Goal: Task Accomplishment & Management: Use online tool/utility

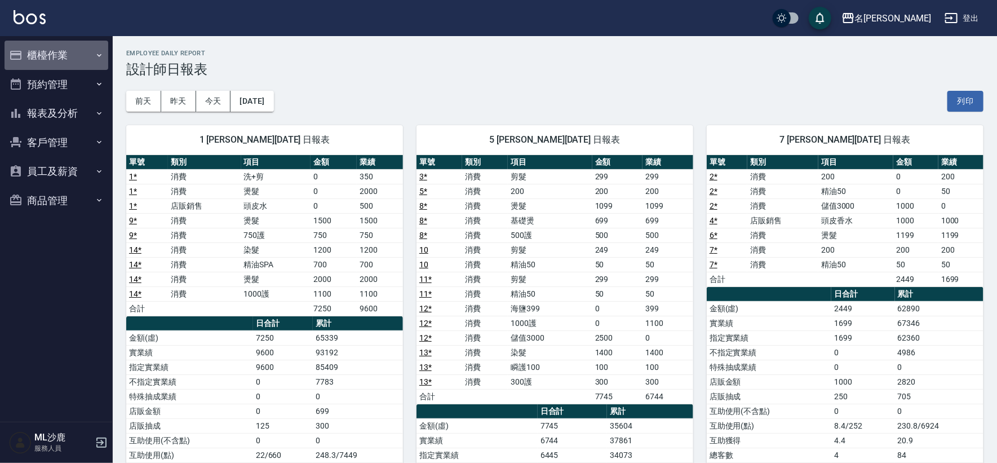
click at [51, 56] on button "櫃檯作業" at bounding box center [57, 55] width 104 height 29
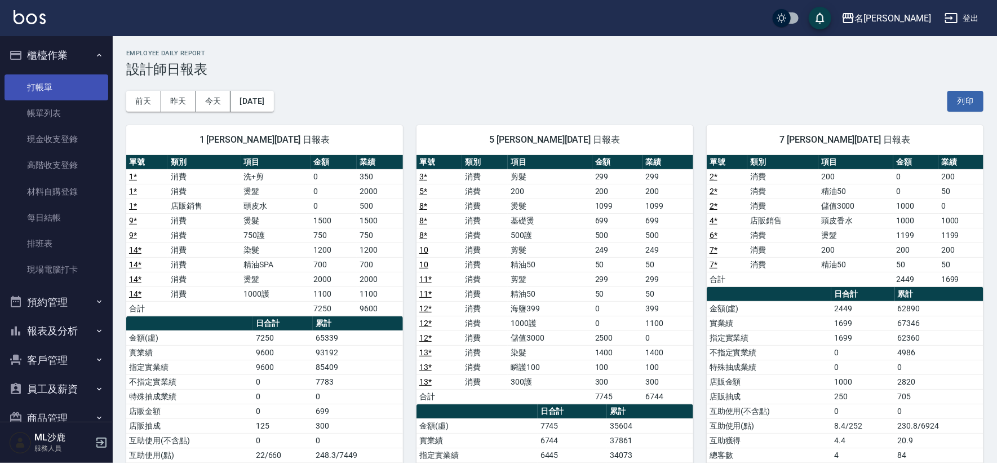
click at [57, 81] on link "打帳單" at bounding box center [57, 87] width 104 height 26
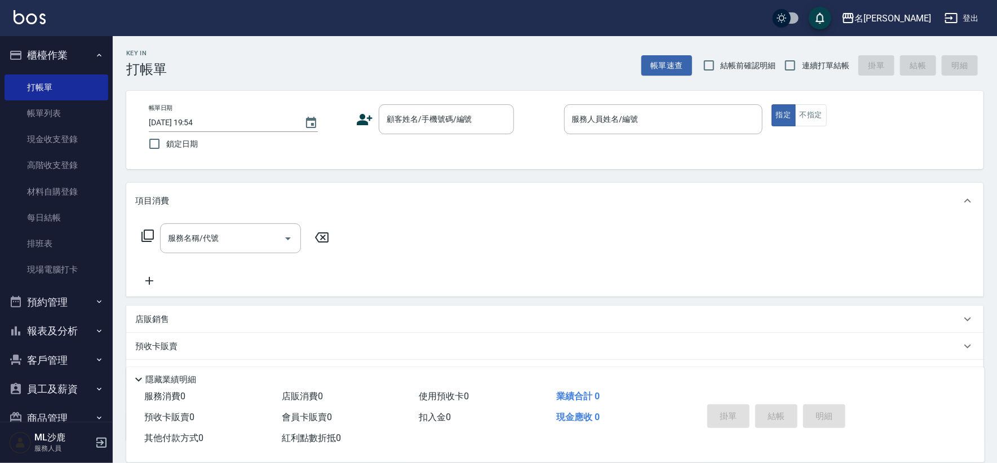
drag, startPoint x: 170, startPoint y: 149, endPoint x: 852, endPoint y: 70, distance: 687.0
click at [170, 148] on span "鎖定日期" at bounding box center [182, 144] width 32 height 12
click at [166, 148] on input "鎖定日期" at bounding box center [155, 144] width 24 height 24
checkbox input "true"
click at [799, 69] on input "連續打單結帳" at bounding box center [790, 66] width 24 height 24
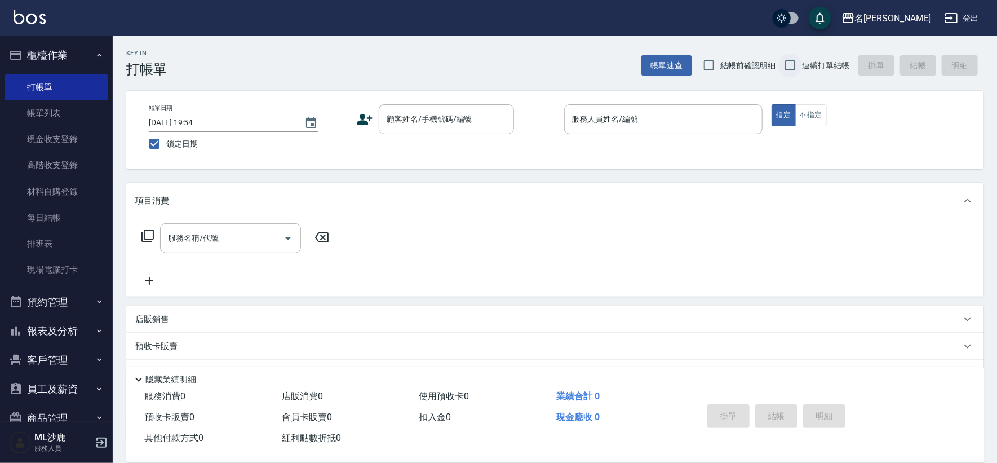
checkbox input "true"
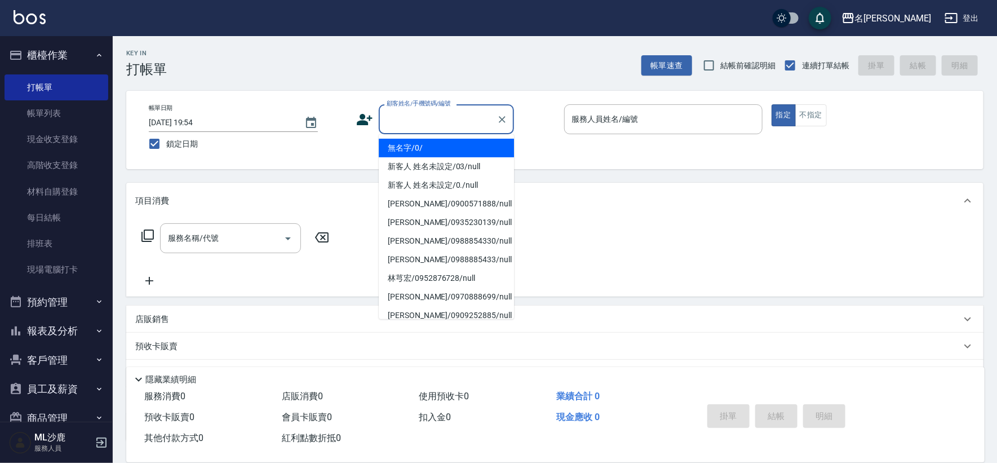
click at [408, 115] on input "顧客姓名/手機號碼/編號" at bounding box center [438, 119] width 108 height 20
type input "無名字/0/"
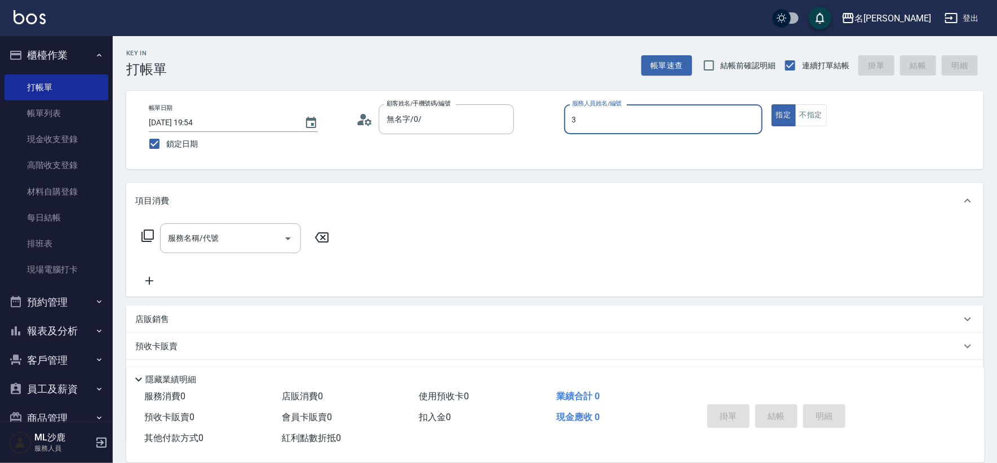
type input "3"
type button "true"
type input "[PERSON_NAME]-3"
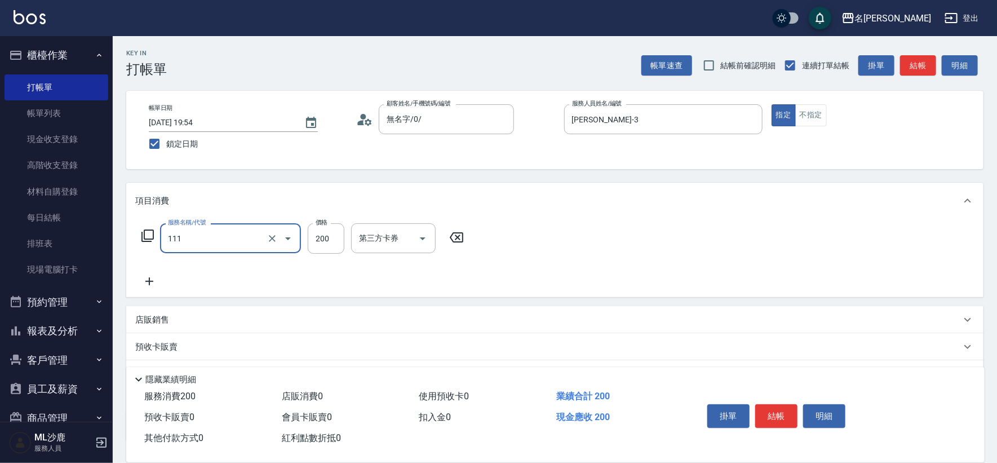
type input "200(111)"
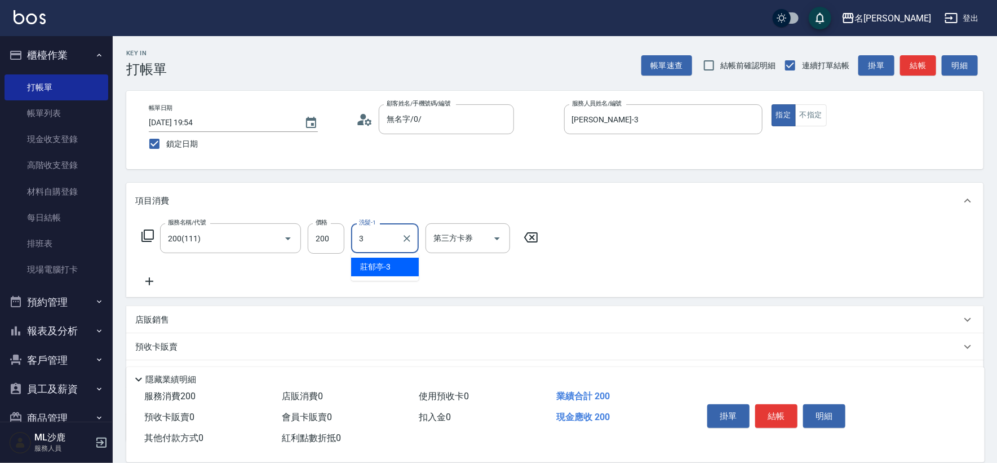
type input "[PERSON_NAME]-3"
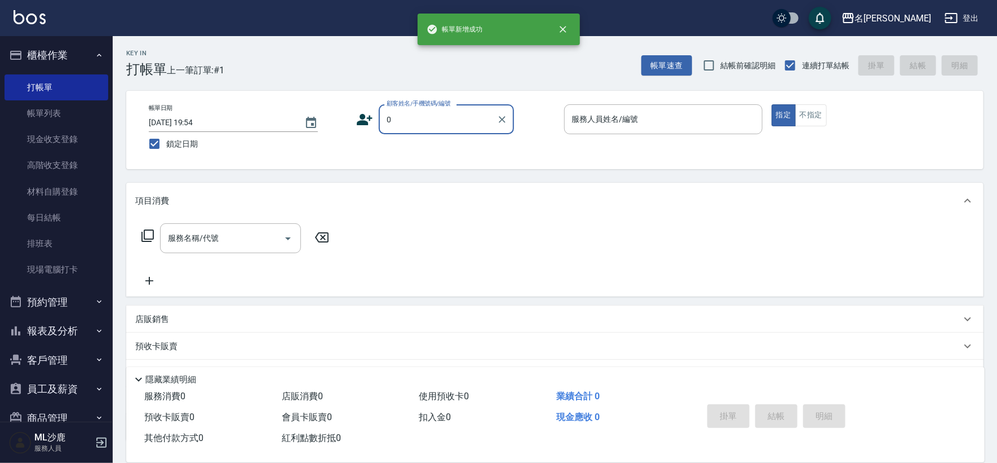
type input "無名字/0/"
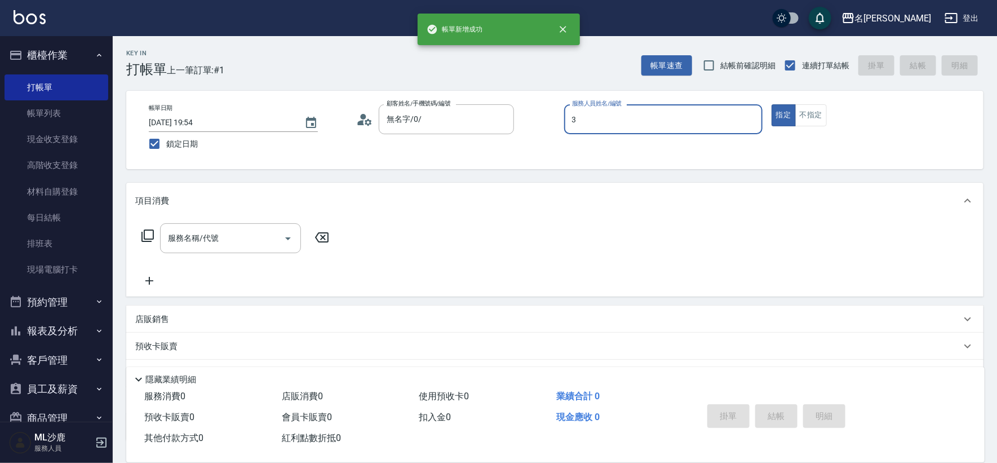
type input "[PERSON_NAME]-3"
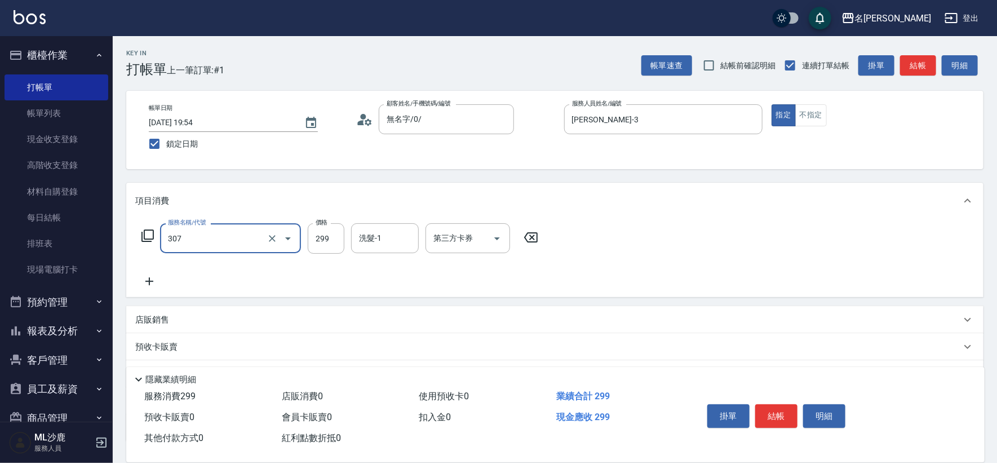
type input "剪髮(307)"
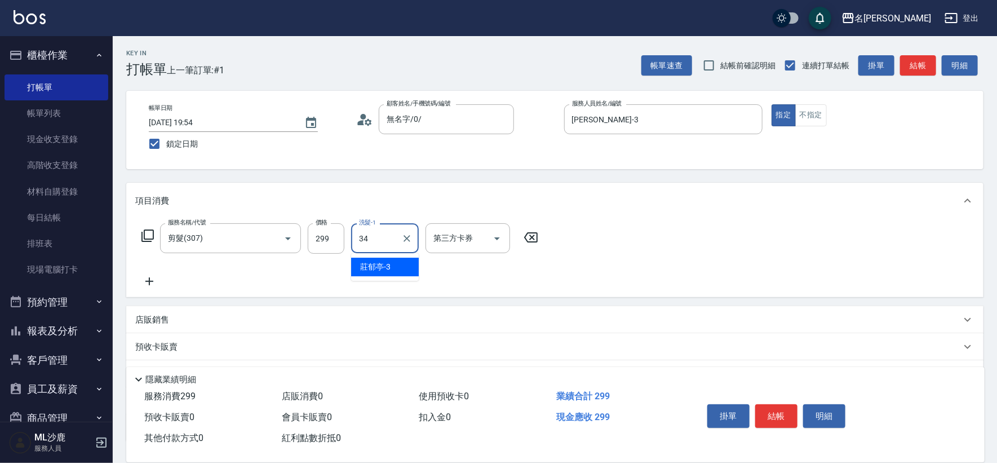
type input "[PERSON_NAME]-34"
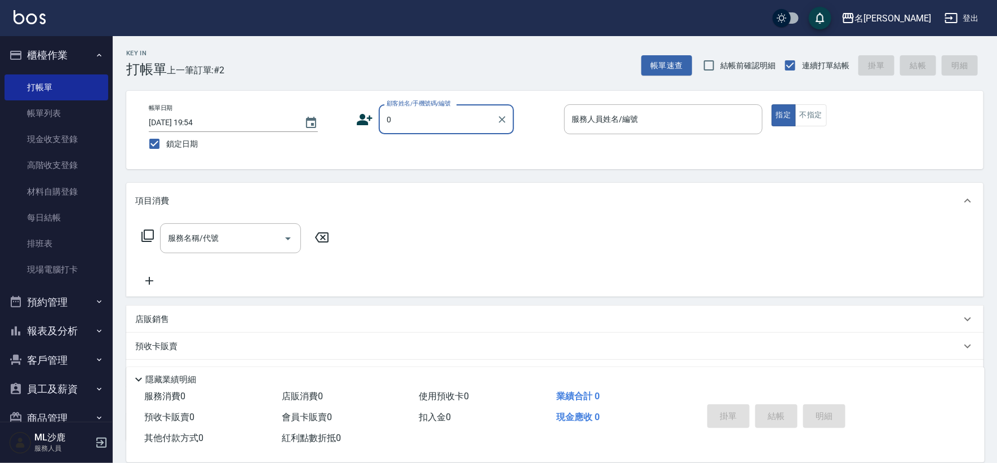
type input "無名字/0/"
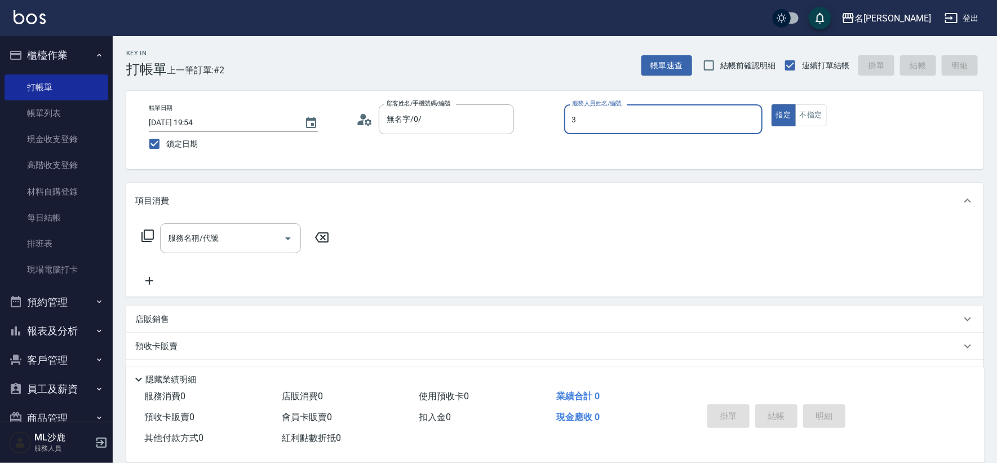
type input "[PERSON_NAME]-3"
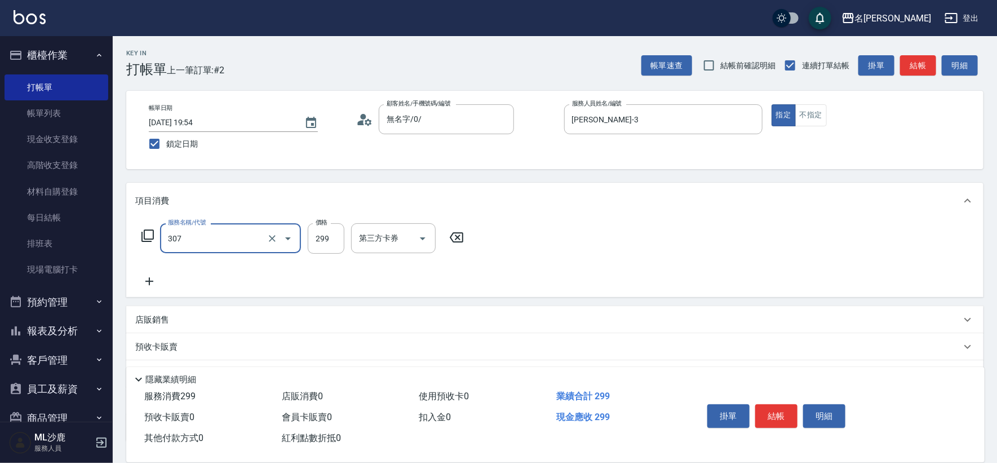
type input "剪髮(307)"
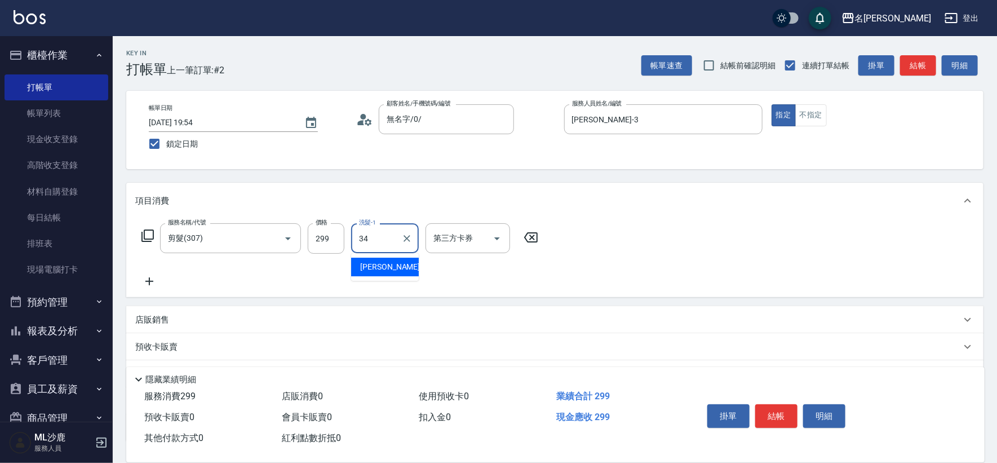
type input "[PERSON_NAME]-34"
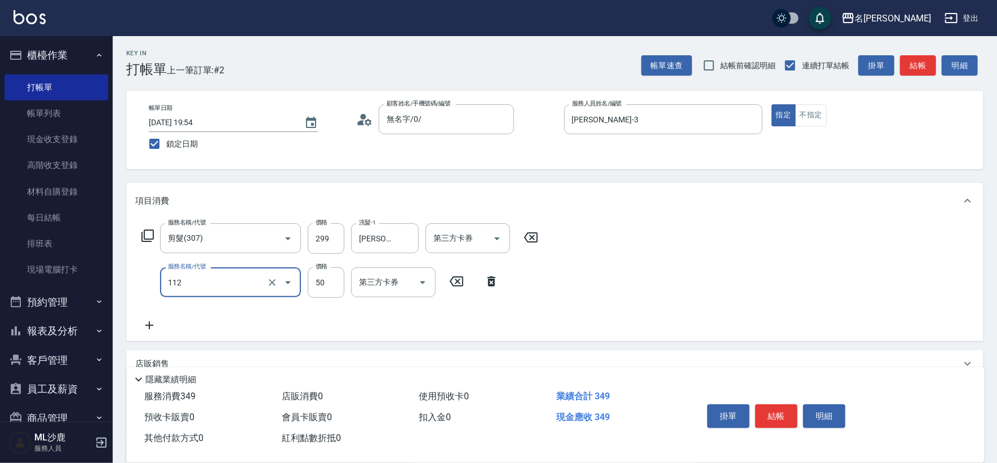
type input "精油50(112)"
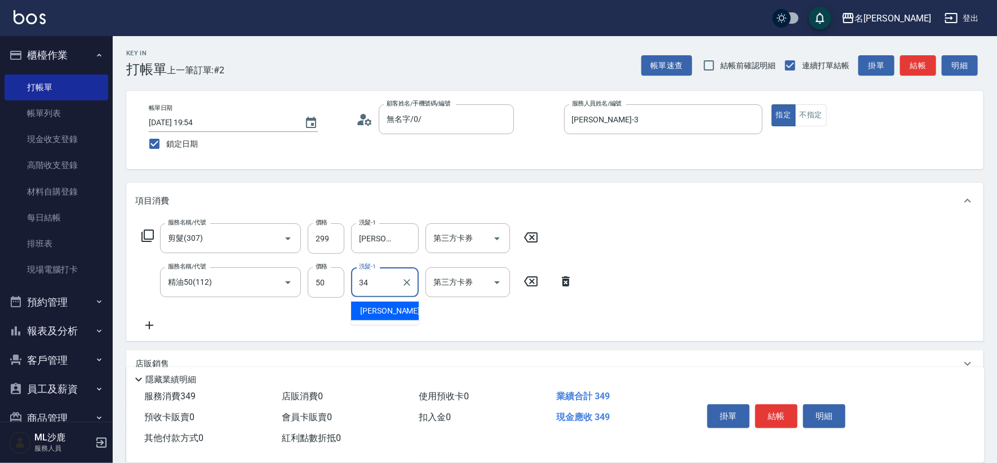
type input "[PERSON_NAME]-34"
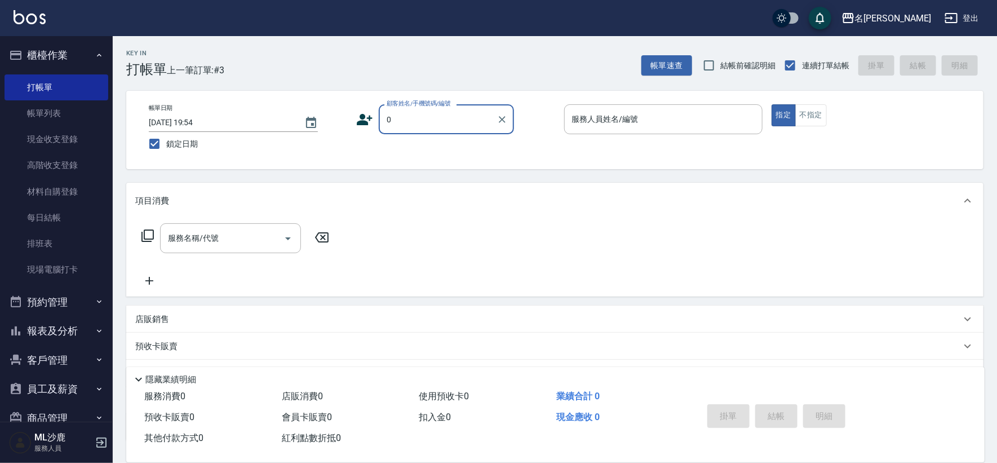
type input "無名字/0/"
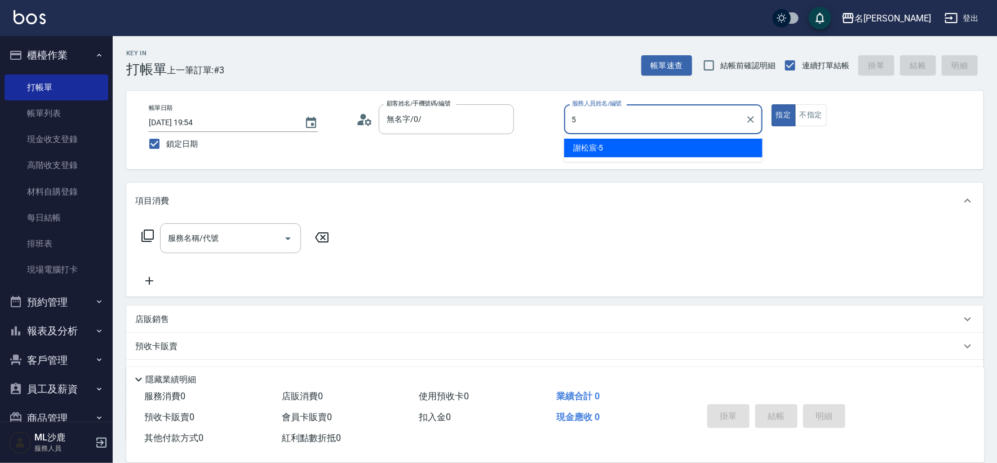
type input "[PERSON_NAME]-5"
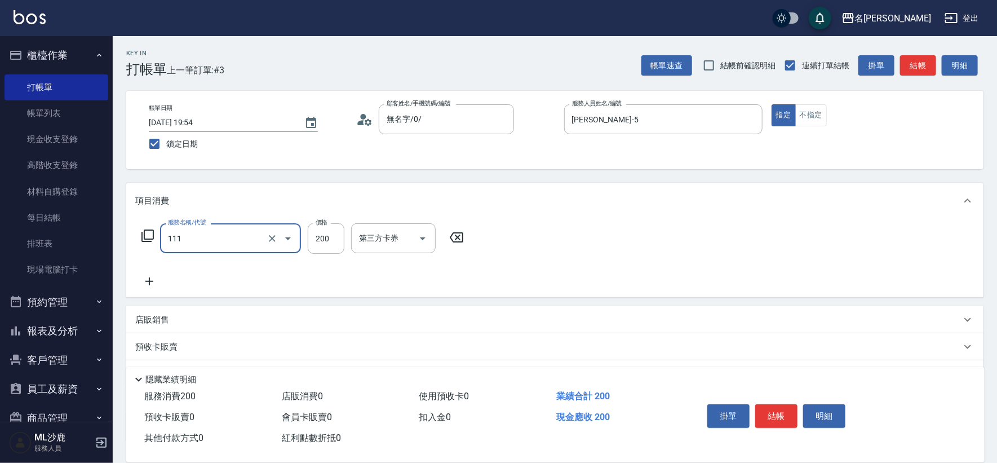
type input "200(111)"
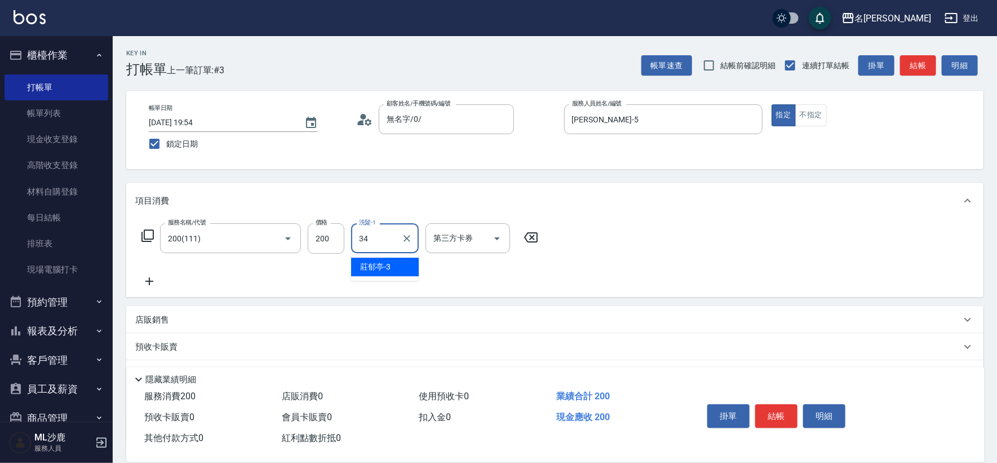
type input "[PERSON_NAME]-34"
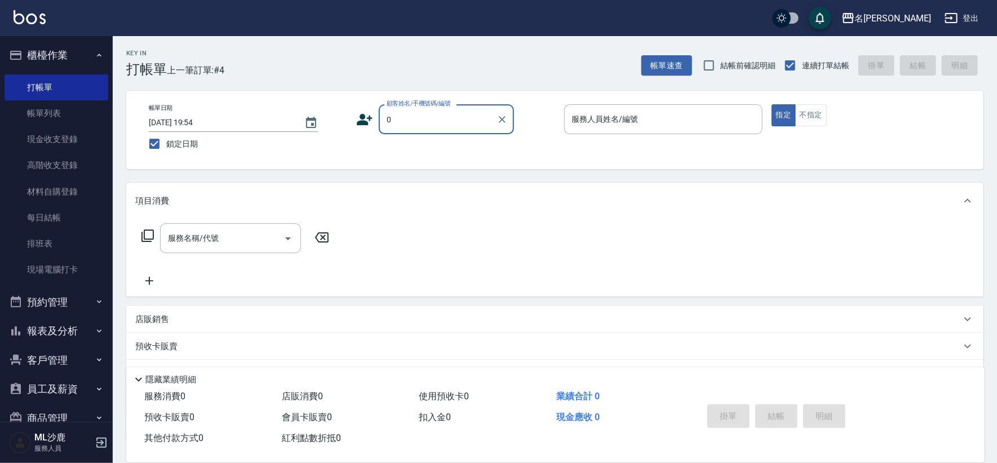
type input "無名字/0/"
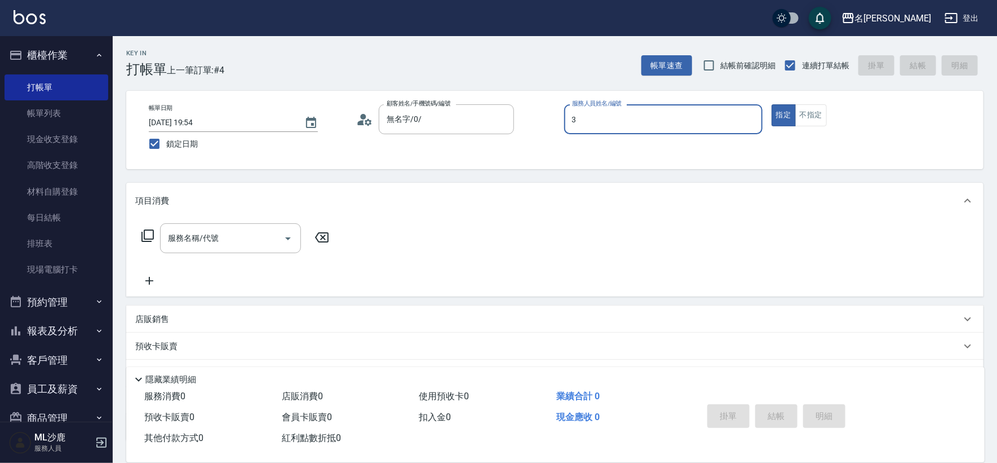
type input "[PERSON_NAME]-3"
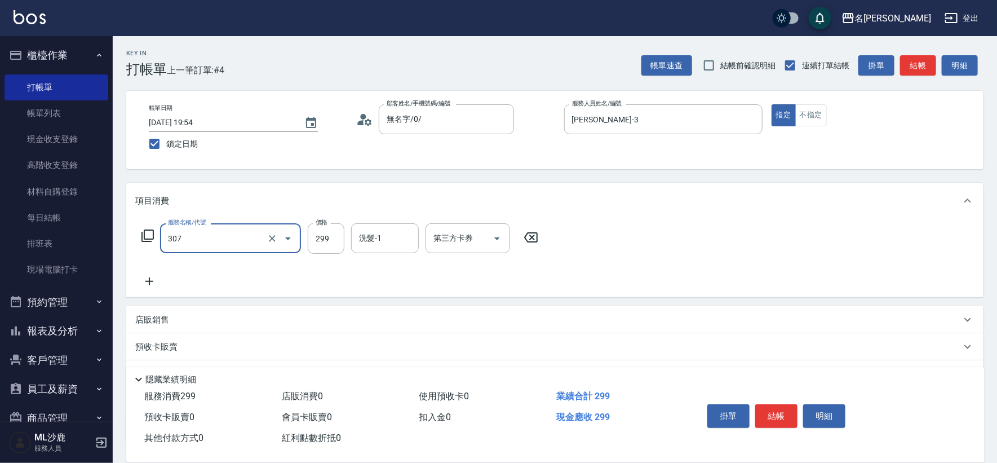
type input "剪髮(307)"
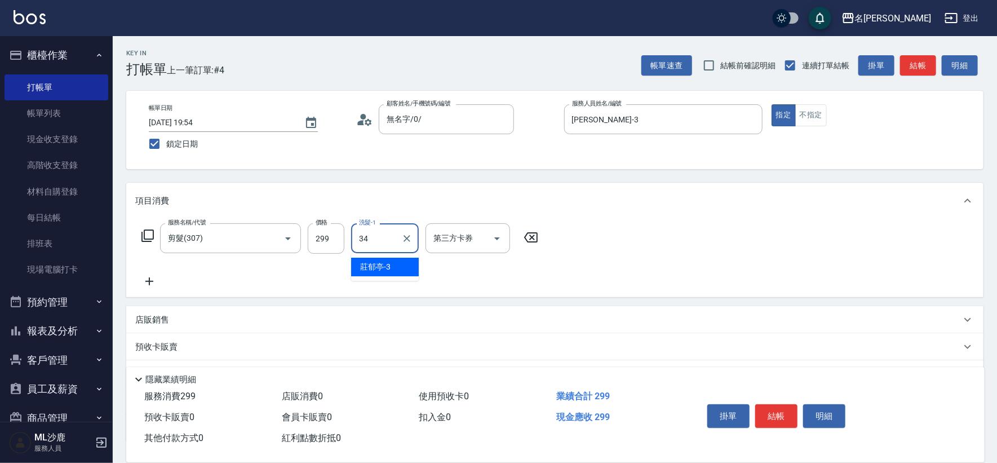
type input "[PERSON_NAME]-34"
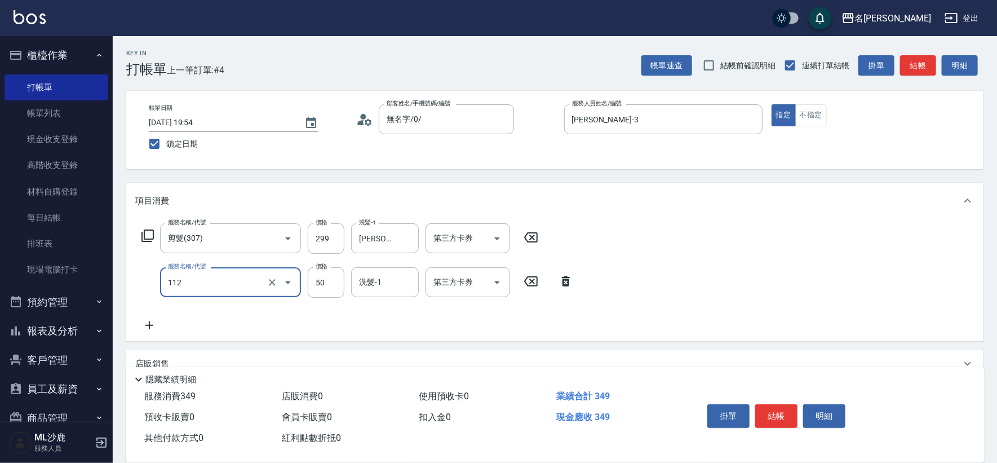
type input "精油50(112)"
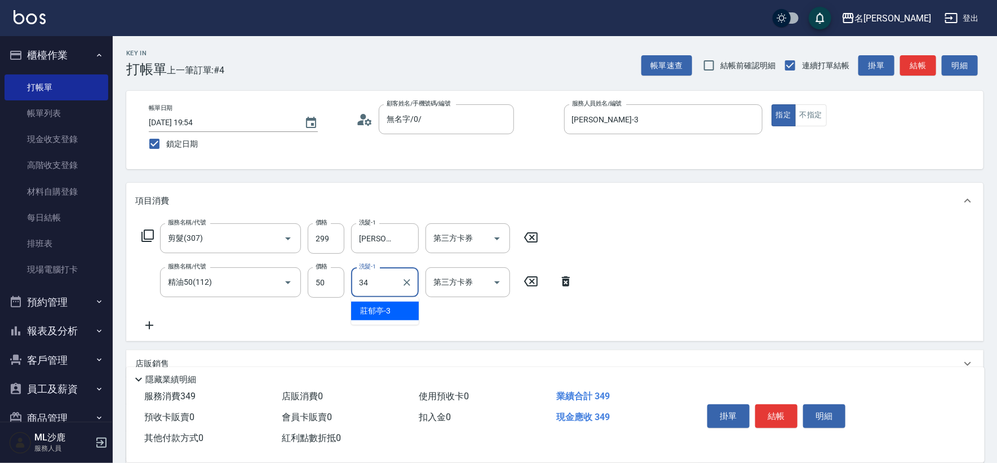
type input "[PERSON_NAME]-34"
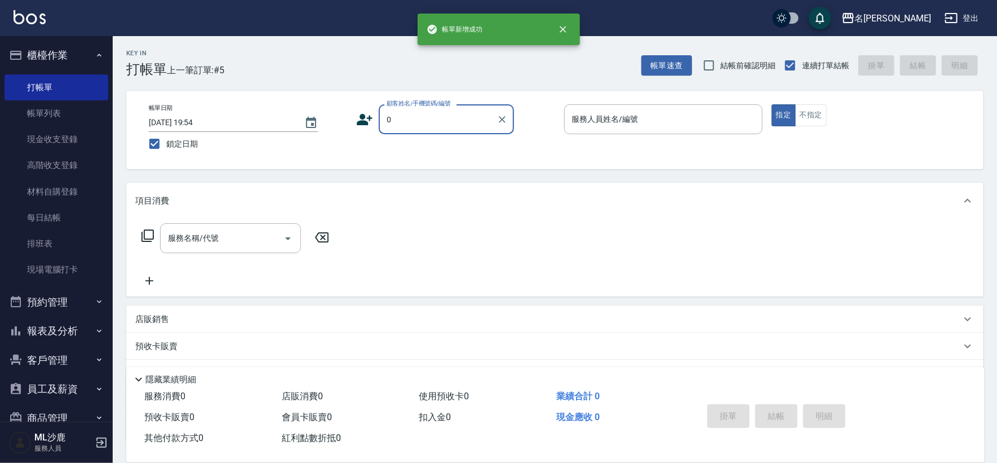
type input "無名字/0/"
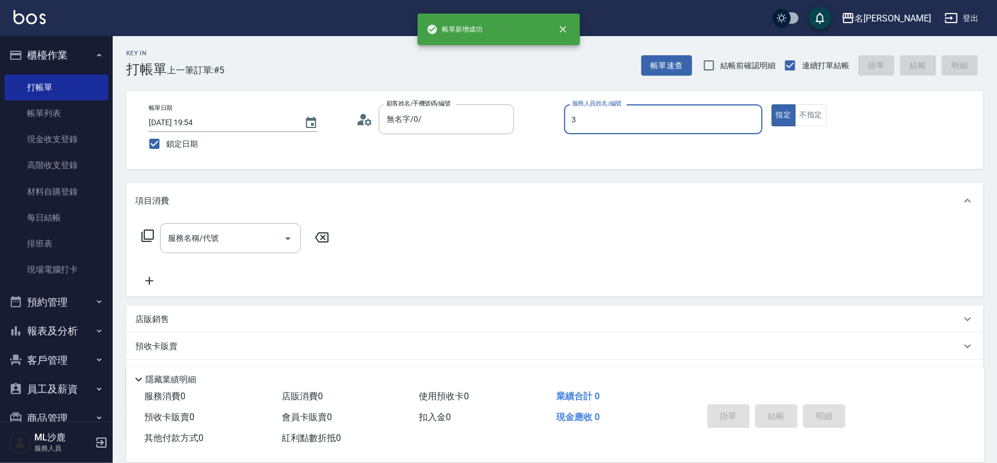
type input "[PERSON_NAME]-3"
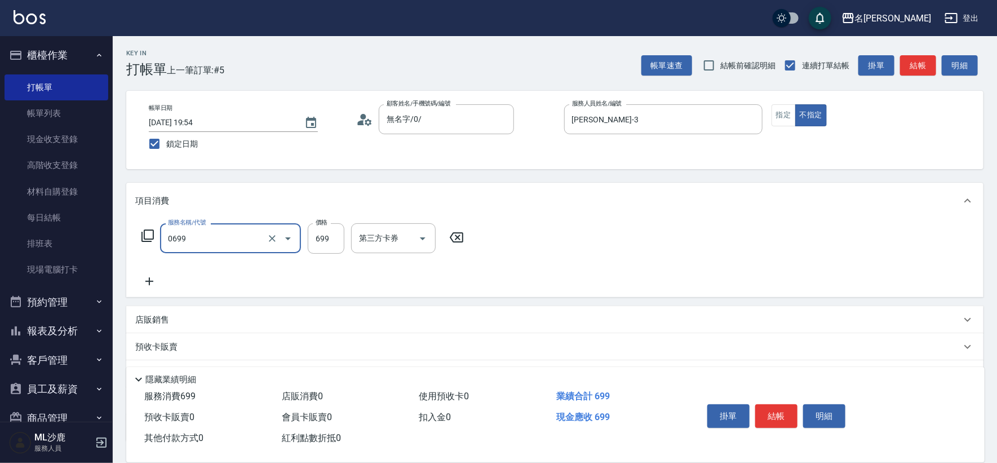
type input "精油SPA(0699)"
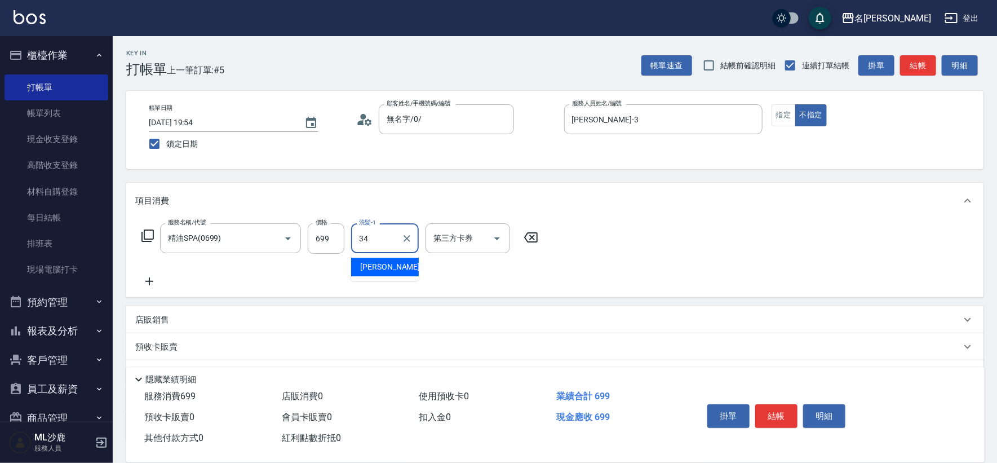
type input "[PERSON_NAME]-34"
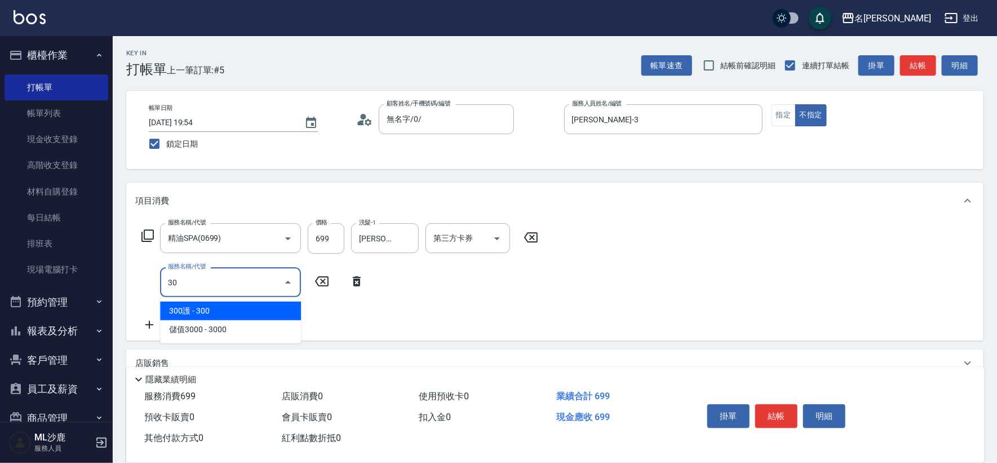
type input "304"
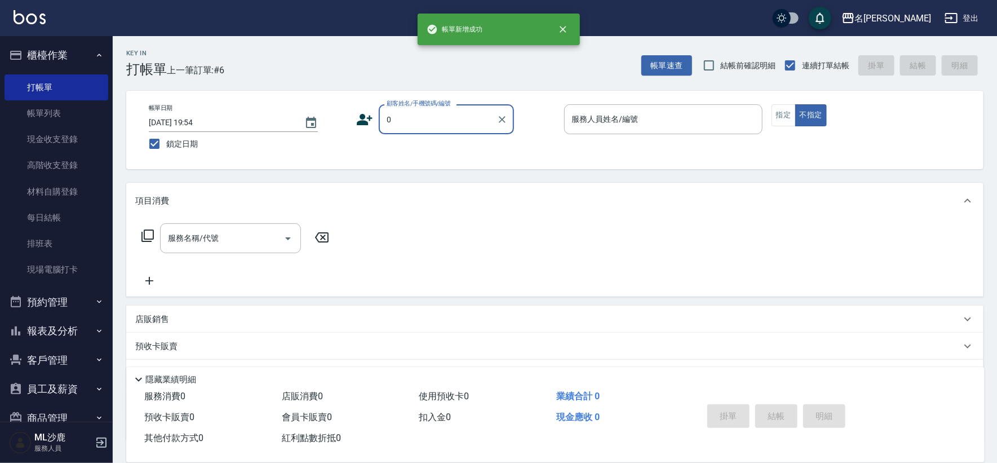
type input "無名字/0/"
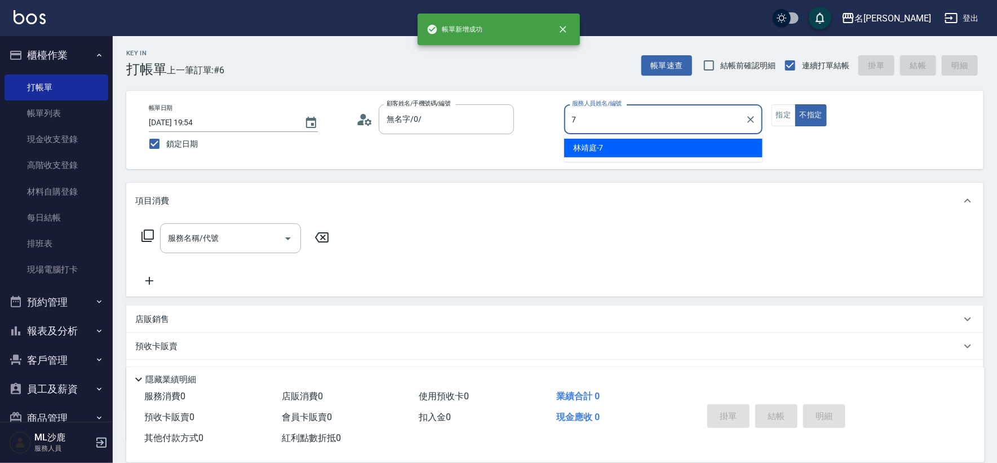
type input "[PERSON_NAME]-7"
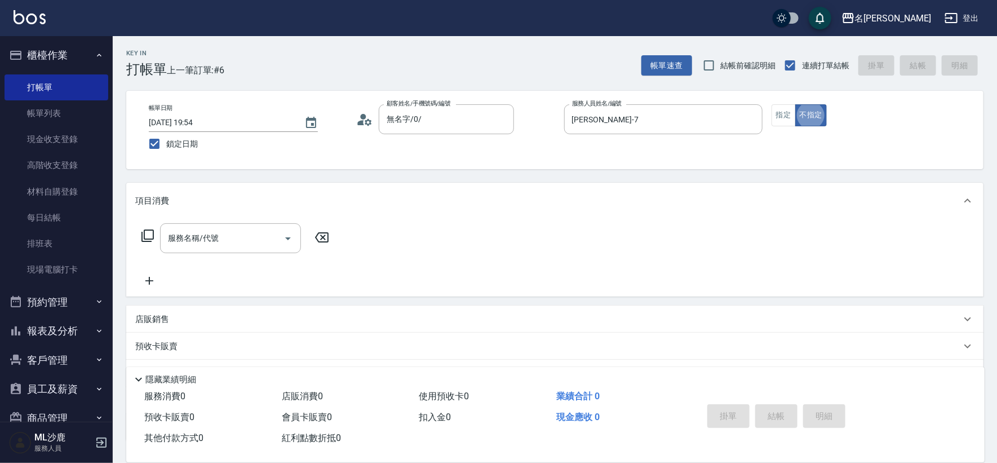
type button "false"
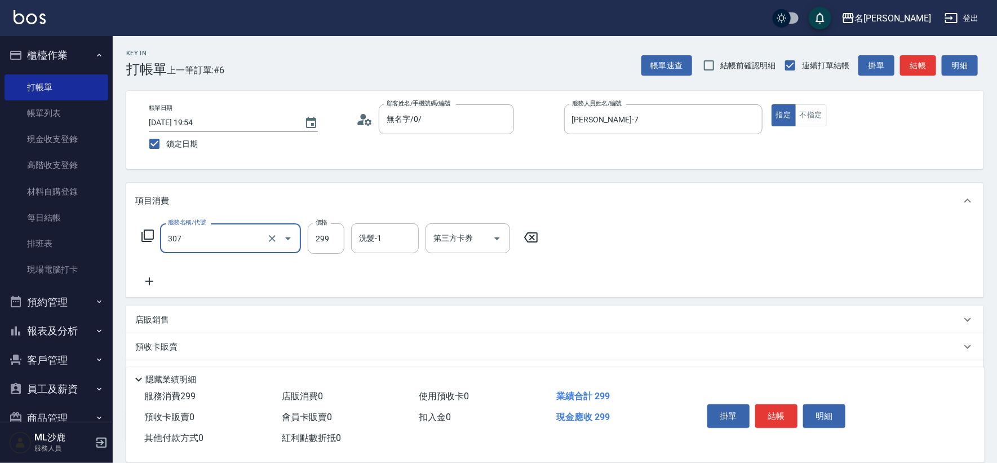
type input "剪髮(307)"
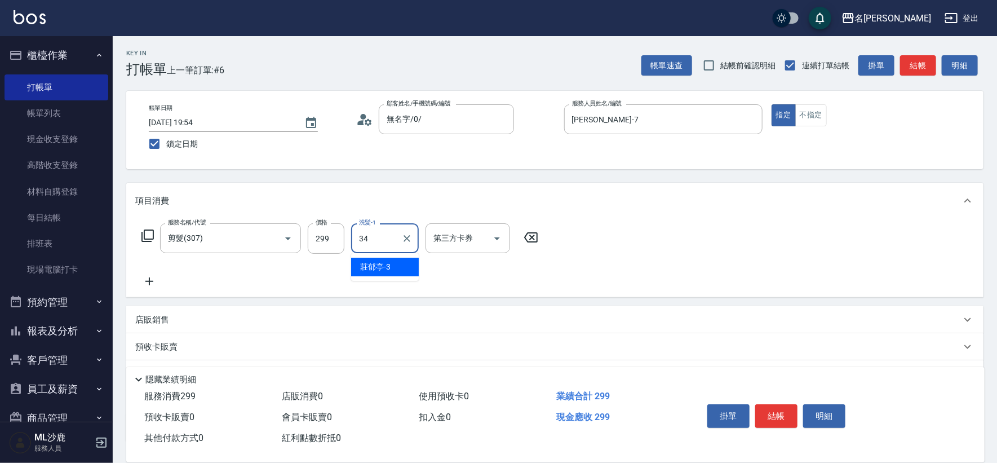
type input "[PERSON_NAME]-34"
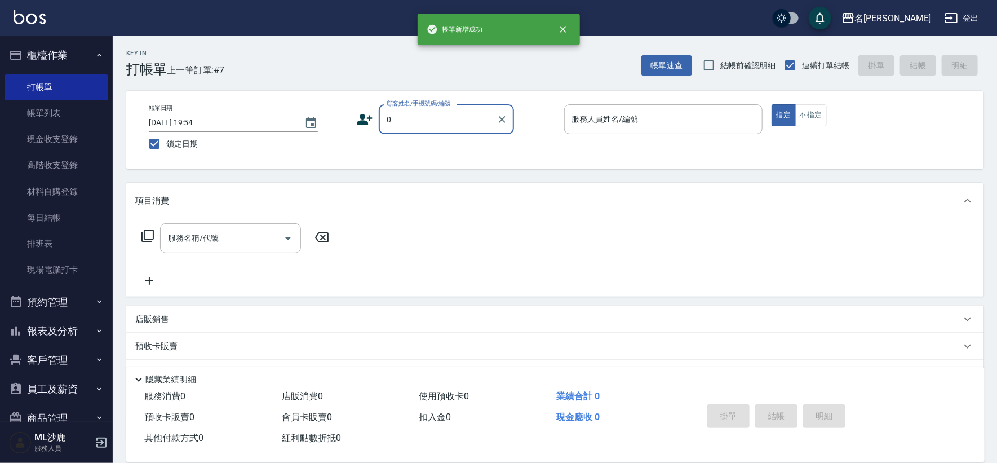
type input "無名字/0/"
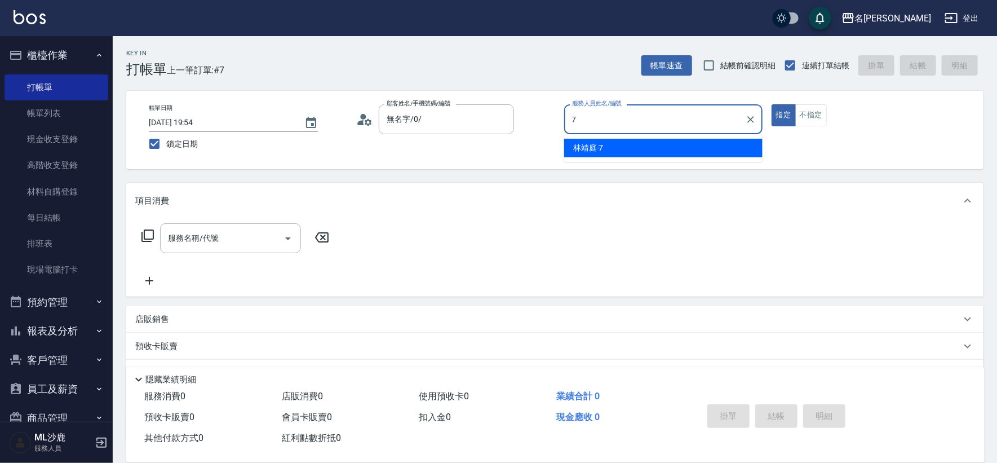
type input "[PERSON_NAME]-7"
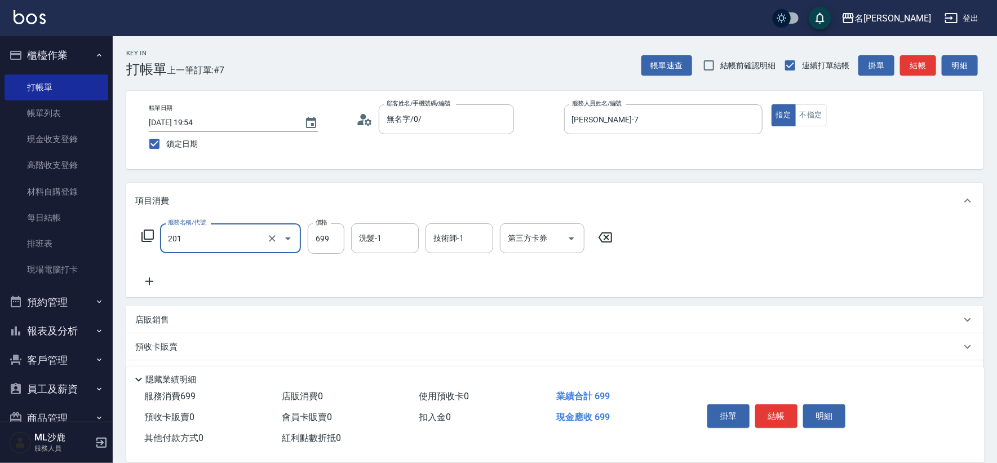
type input "基礎燙(201)"
type input "1199"
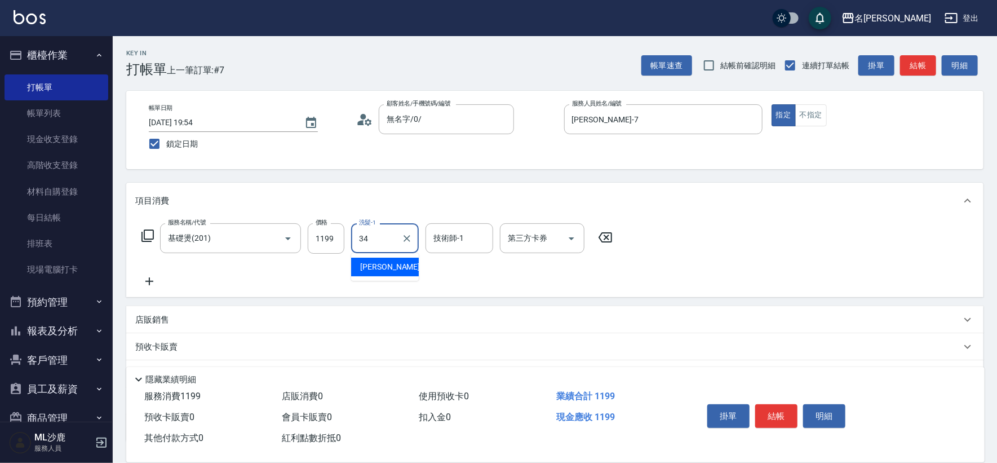
type input "[PERSON_NAME]-34"
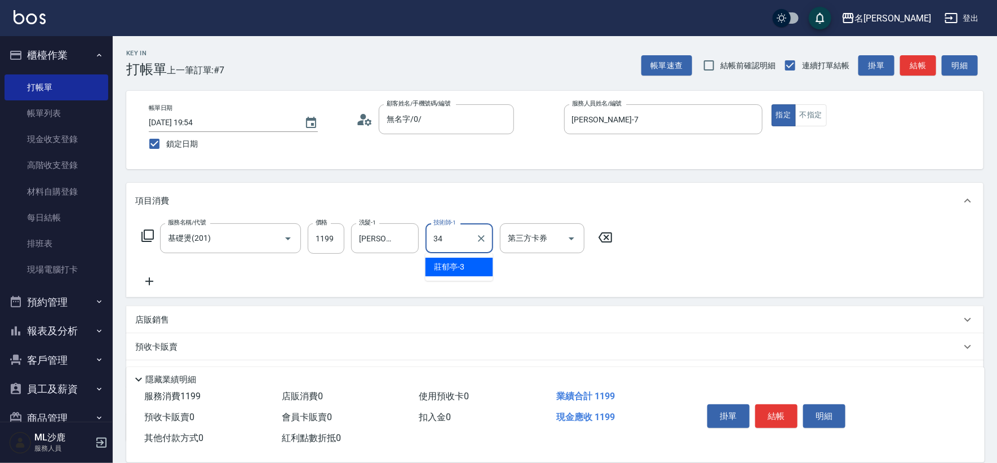
type input "[PERSON_NAME]-34"
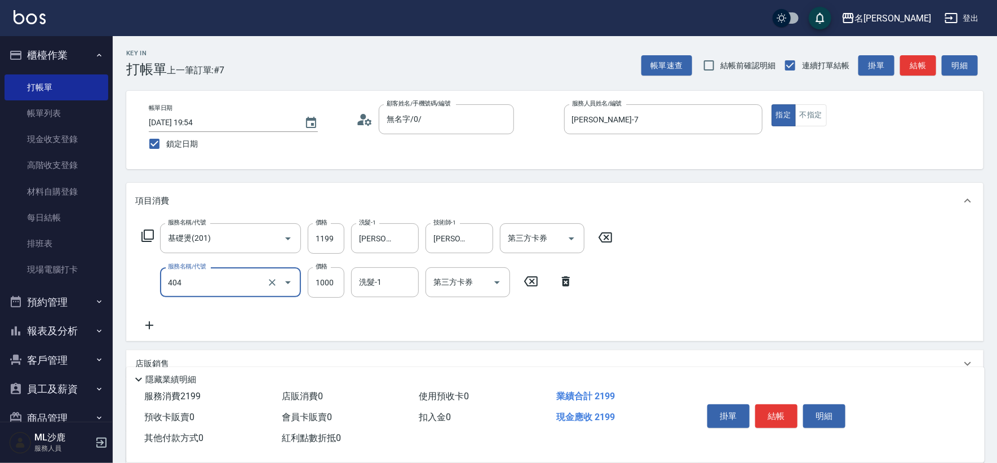
type input "1000護(404)"
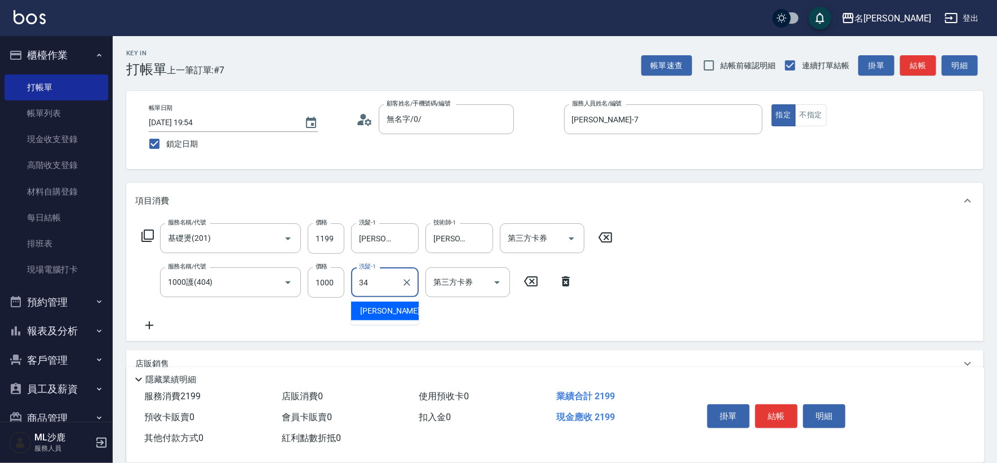
type input "[PERSON_NAME]-34"
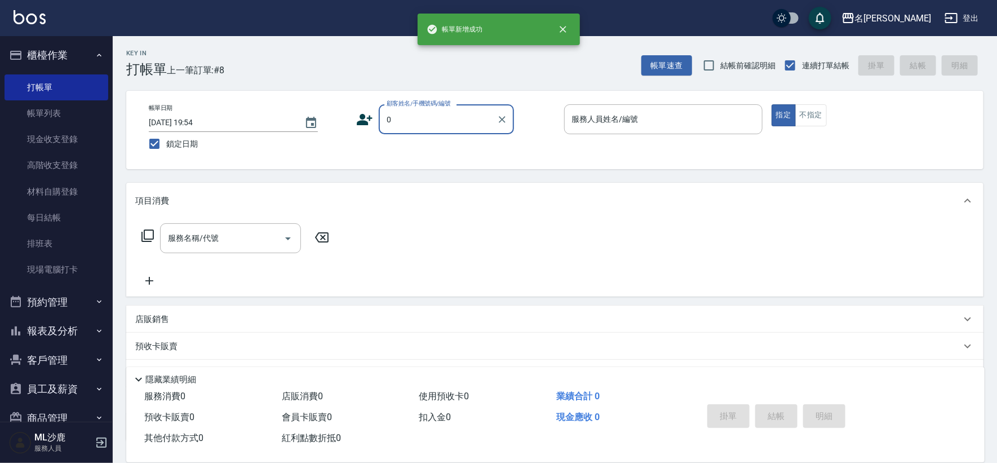
type input "無名字/0/"
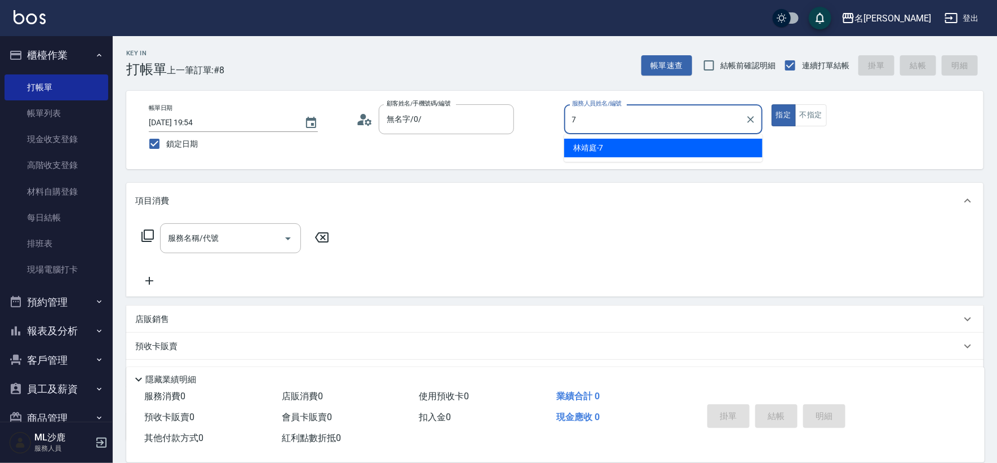
type input "[PERSON_NAME]-7"
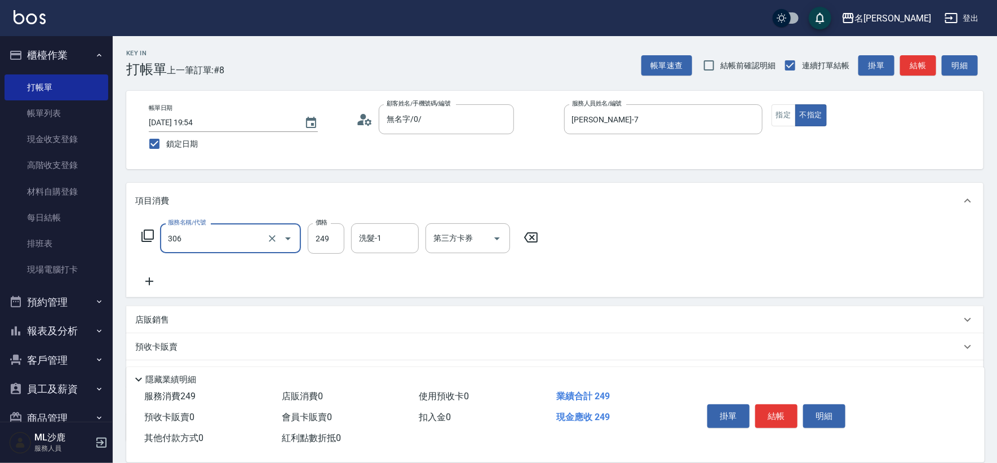
type input "剪髮(306)"
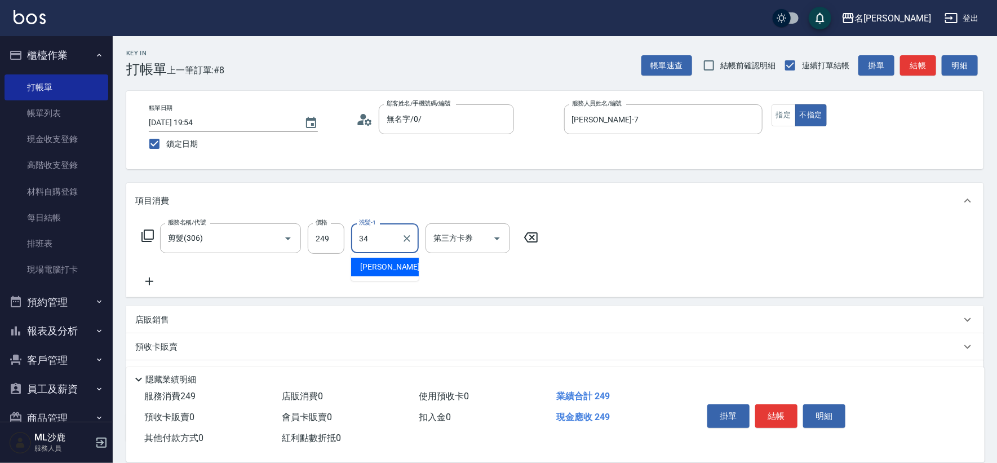
type input "[PERSON_NAME]-34"
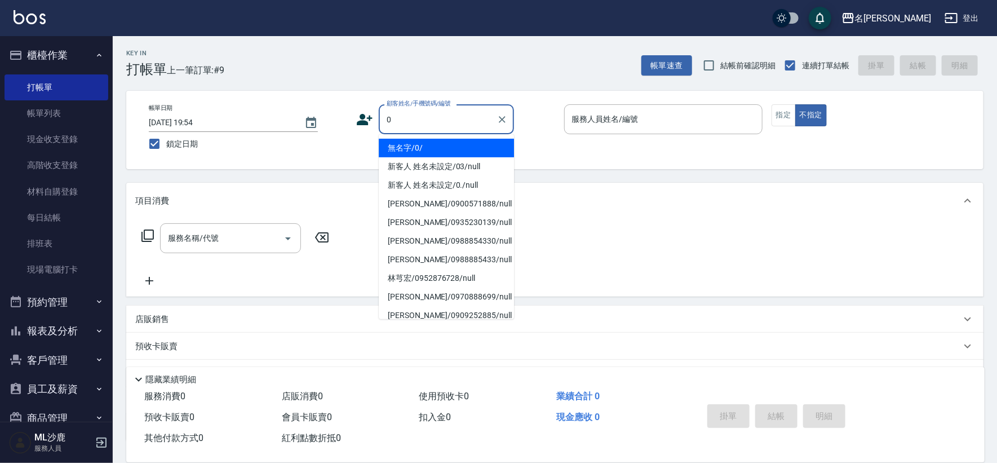
type input "無名字/0/"
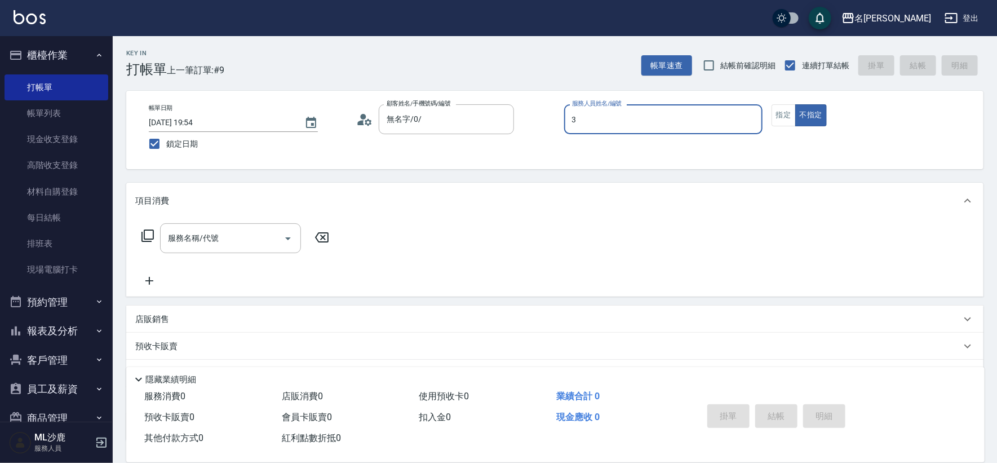
type input "[PERSON_NAME]-3"
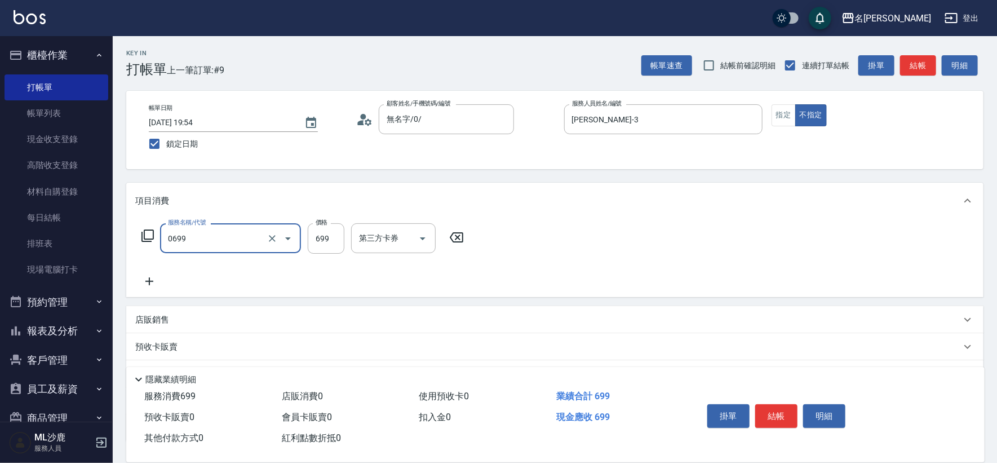
type input "精油SPA(0699)"
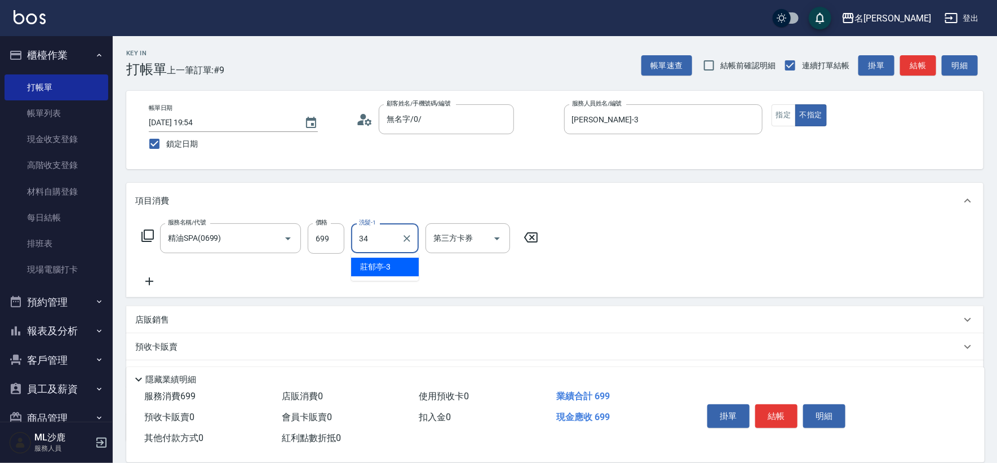
type input "[PERSON_NAME]-34"
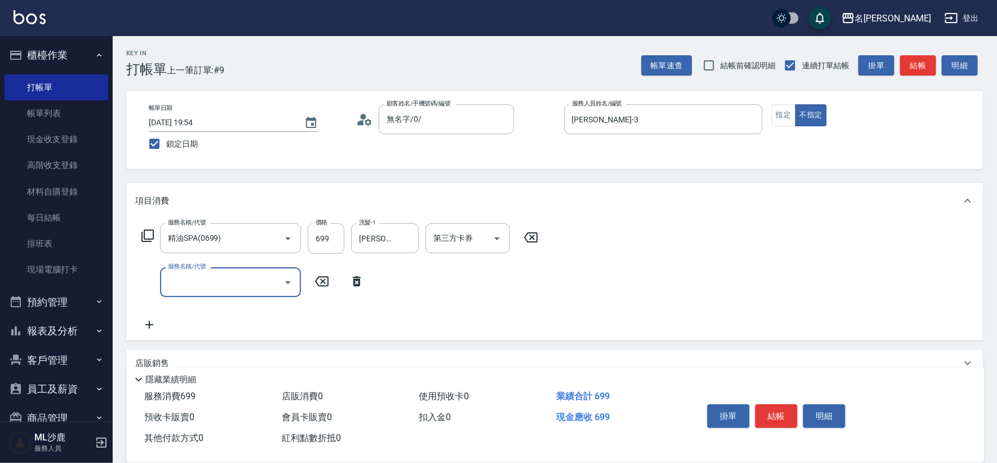
type input "1"
type input "304"
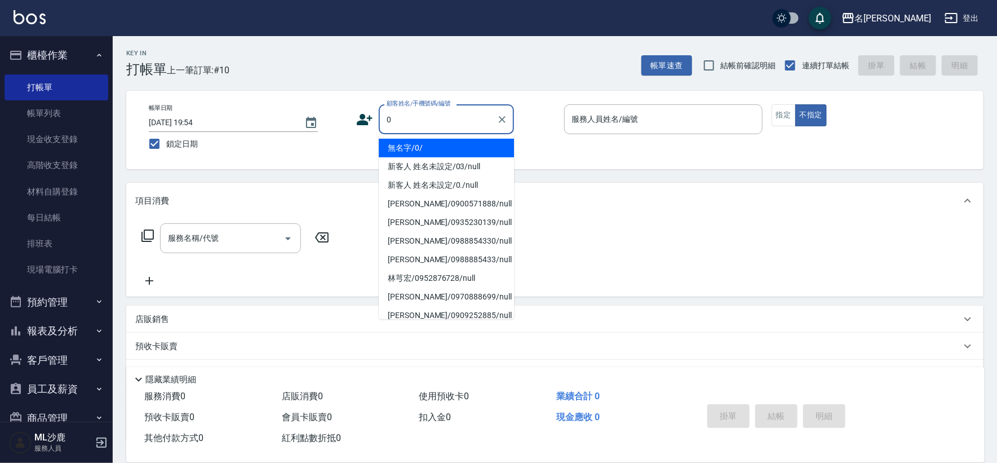
type input "無名字/0/"
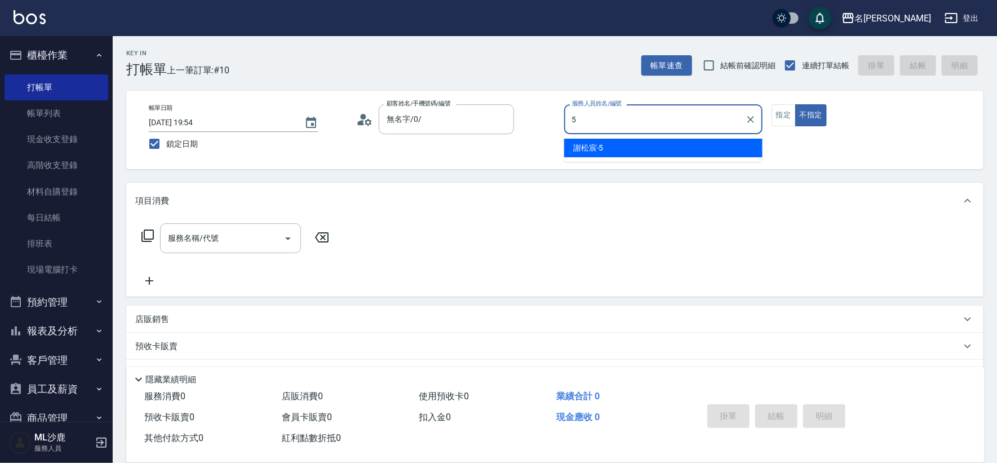
type input "[PERSON_NAME]-5"
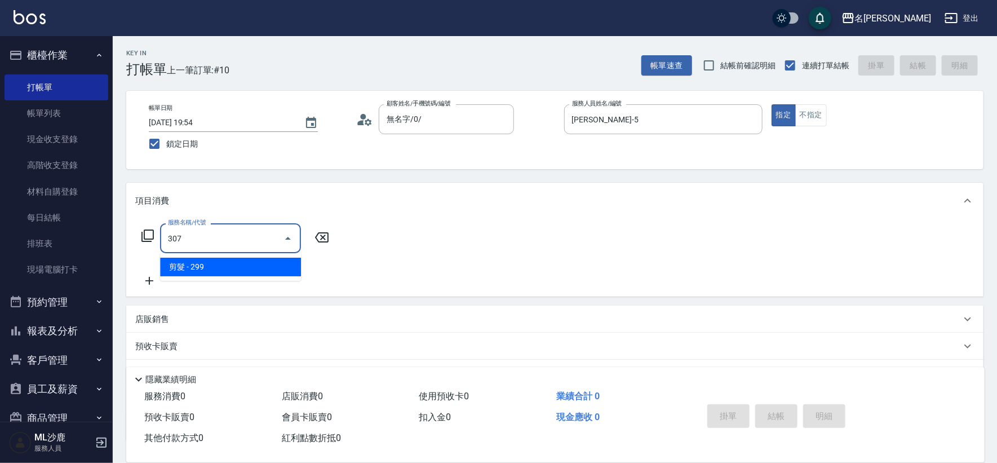
type input "剪髮(307)"
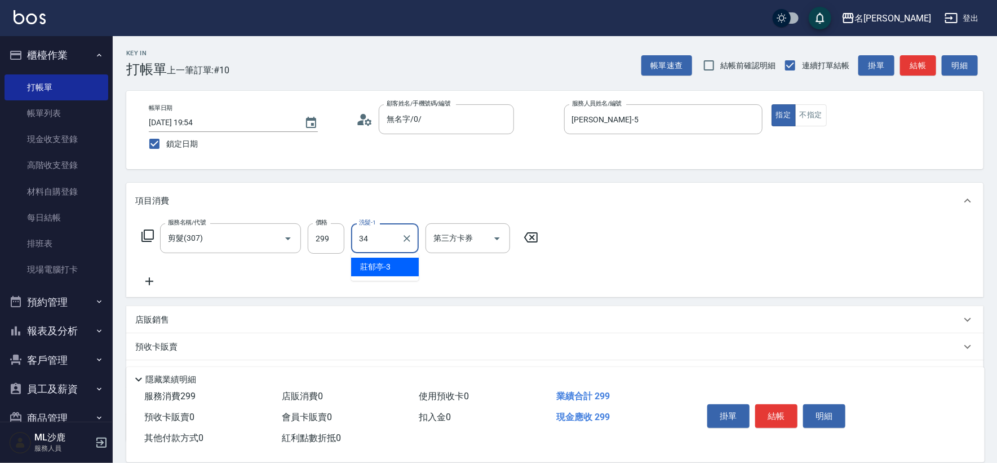
type input "[PERSON_NAME]-34"
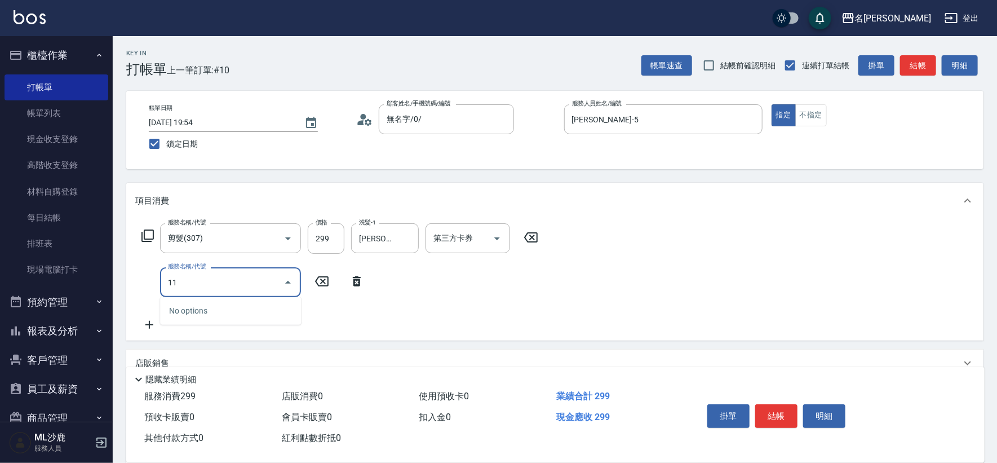
type input "111"
type input "精油50(112)"
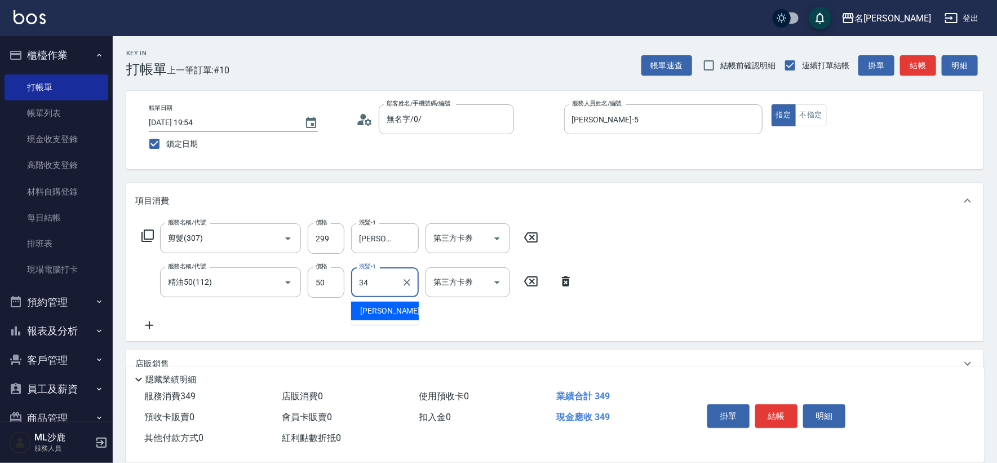
type input "[PERSON_NAME]-34"
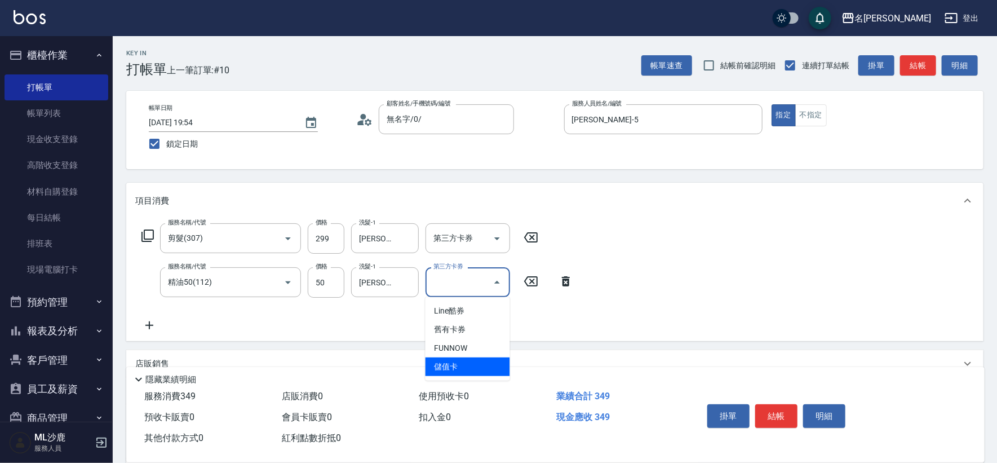
type input "儲值卡"
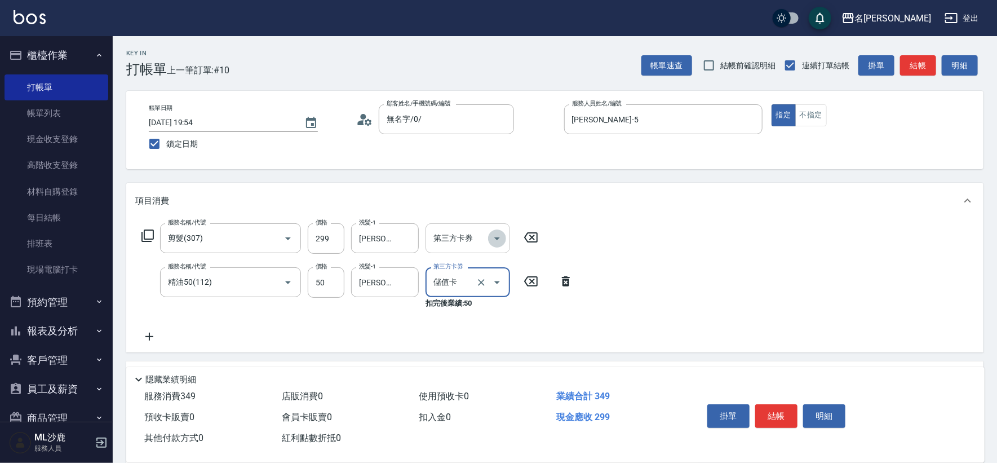
click at [502, 237] on icon "Open" at bounding box center [497, 239] width 14 height 14
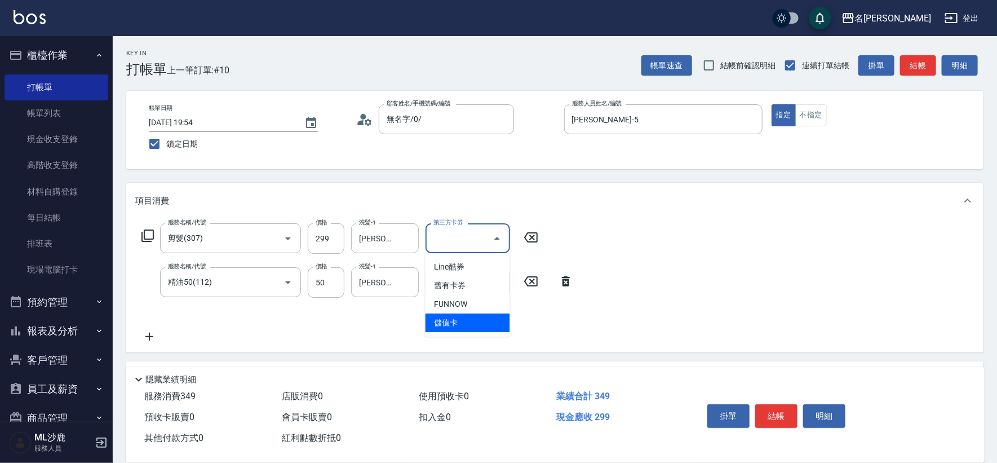
click at [484, 316] on span "儲值卡" at bounding box center [468, 322] width 85 height 19
type input "儲值卡"
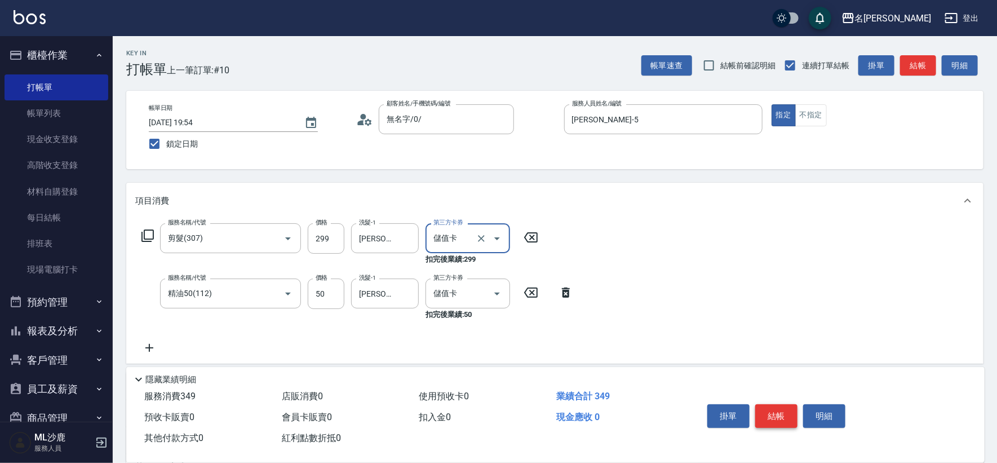
click at [784, 417] on button "結帳" at bounding box center [776, 416] width 42 height 24
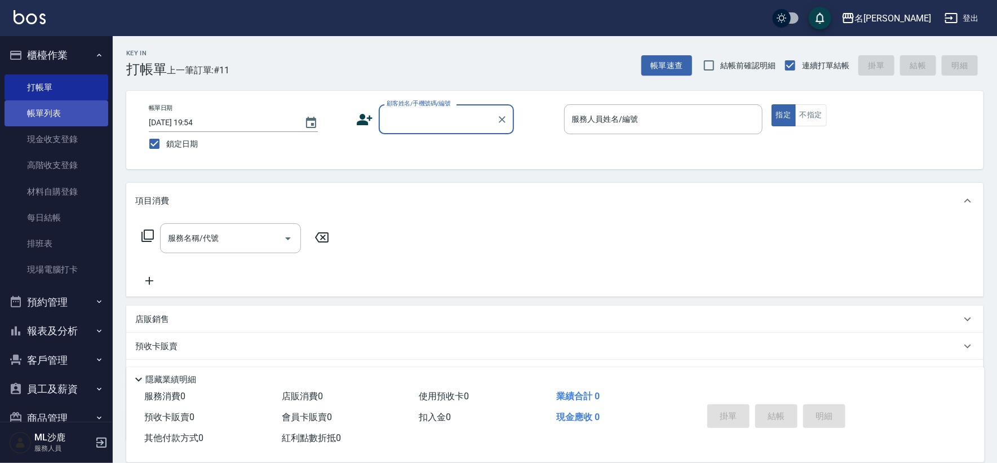
click at [57, 106] on link "帳單列表" at bounding box center [57, 113] width 104 height 26
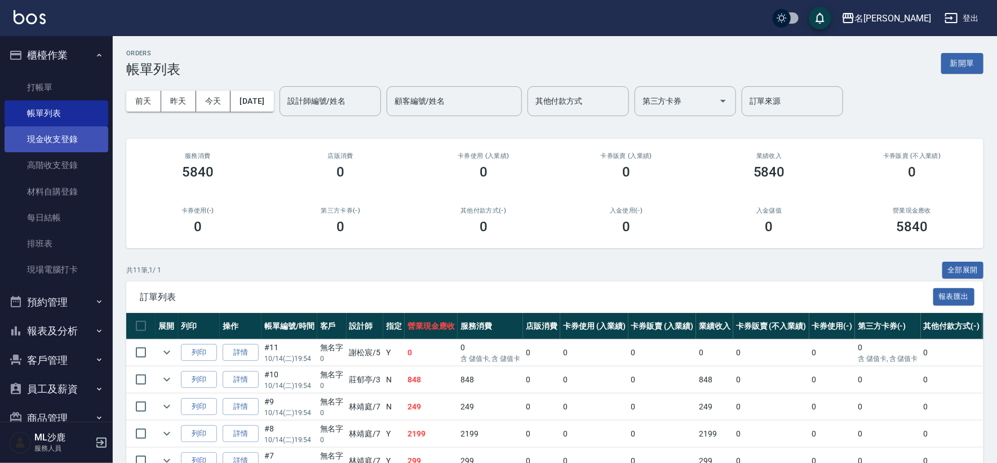
click at [47, 139] on link "現金收支登錄" at bounding box center [57, 139] width 104 height 26
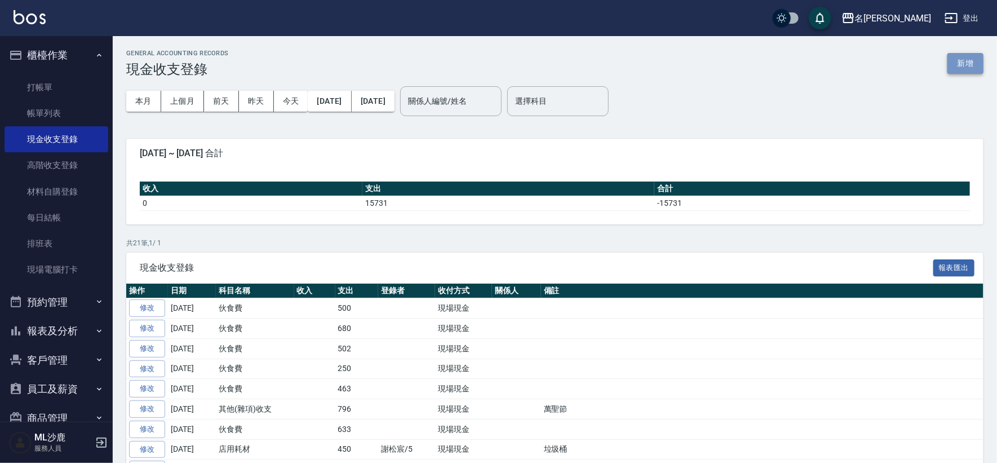
click at [961, 62] on button "新增" at bounding box center [965, 63] width 36 height 21
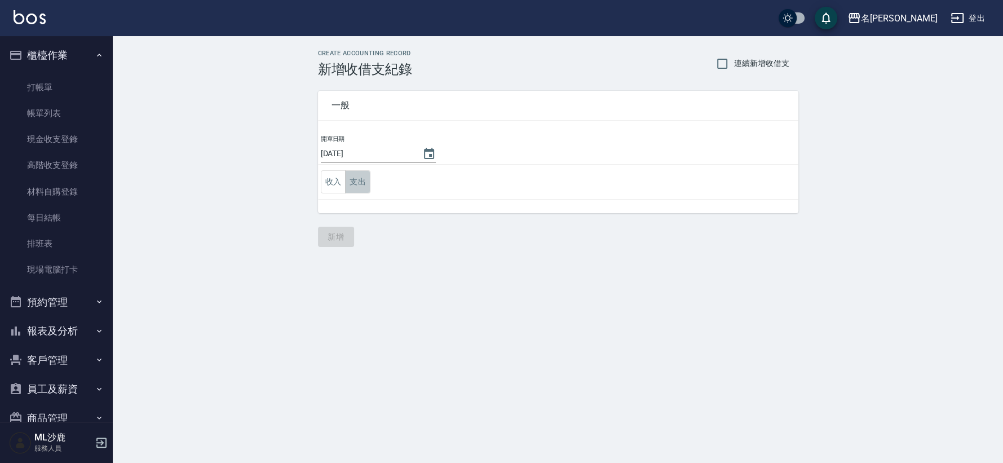
click at [364, 182] on button "支出" at bounding box center [357, 181] width 25 height 23
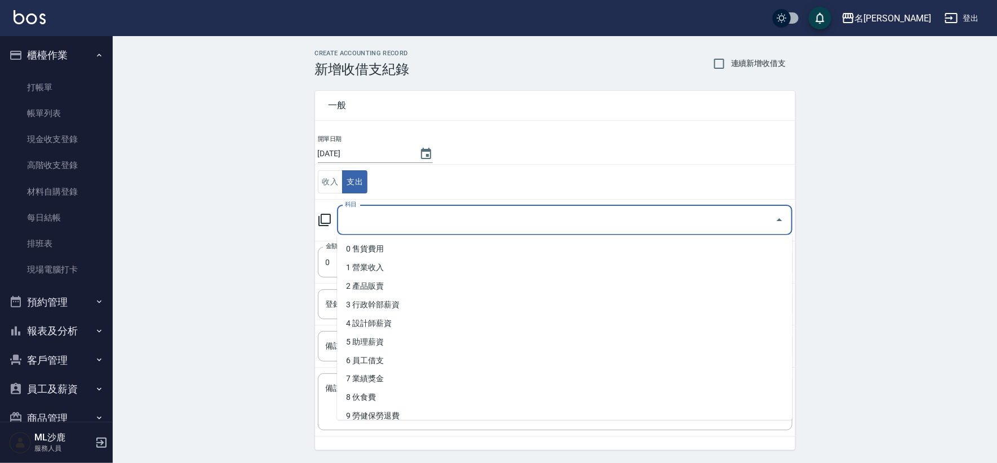
drag, startPoint x: 365, startPoint y: 213, endPoint x: 409, endPoint y: 299, distance: 96.3
click at [365, 213] on input "科目" at bounding box center [556, 220] width 428 height 20
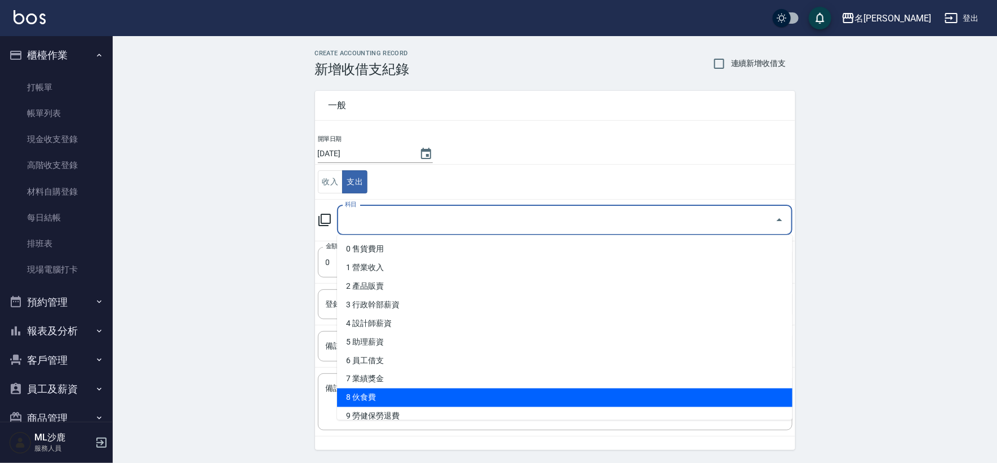
click at [394, 393] on li "8 伙食費" at bounding box center [564, 397] width 455 height 19
type input "8 伙食費"
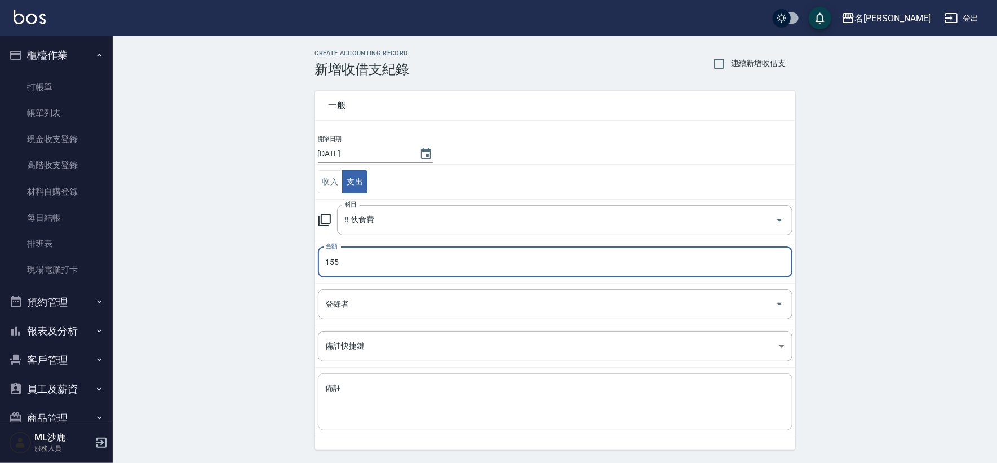
type input "155"
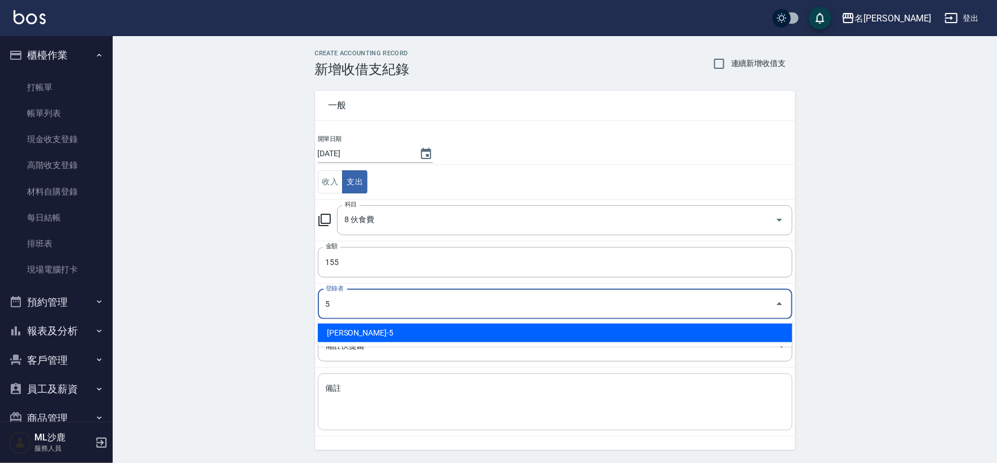
type input "[PERSON_NAME]-5"
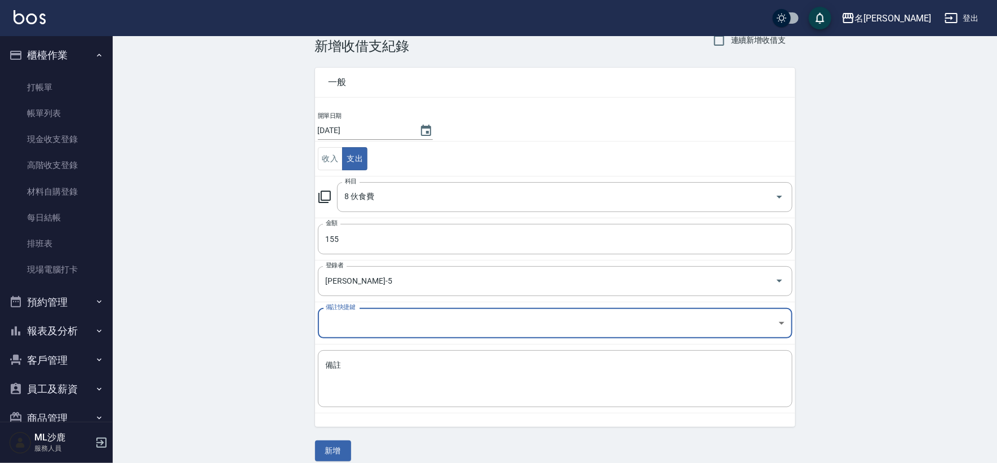
scroll to position [34, 0]
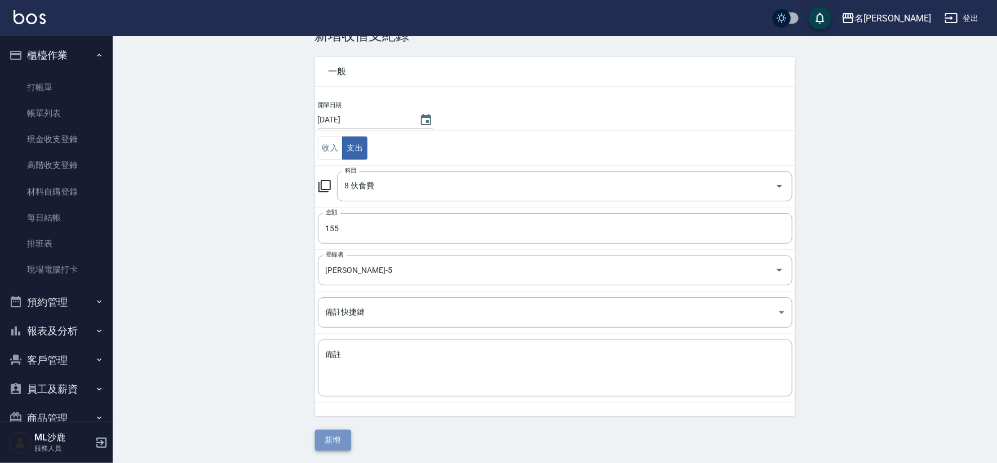
click at [339, 437] on button "新增" at bounding box center [333, 439] width 36 height 21
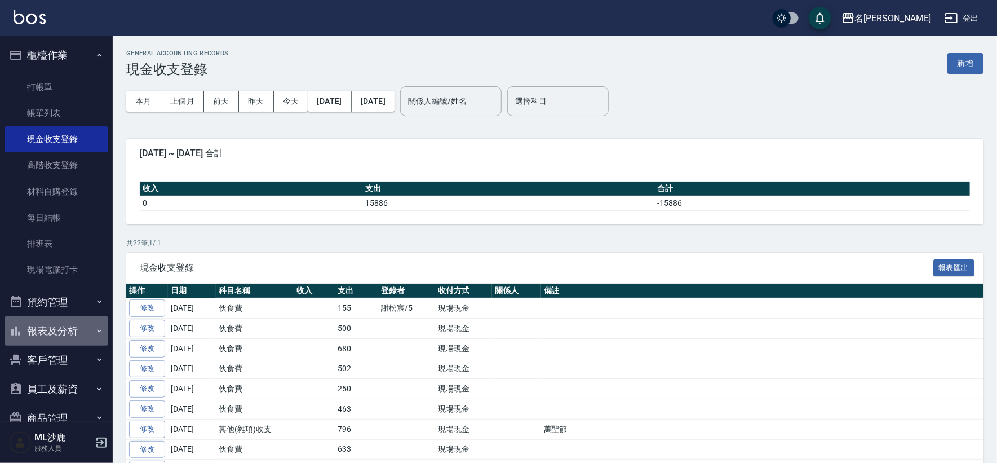
click at [67, 329] on button "報表及分析" at bounding box center [57, 330] width 104 height 29
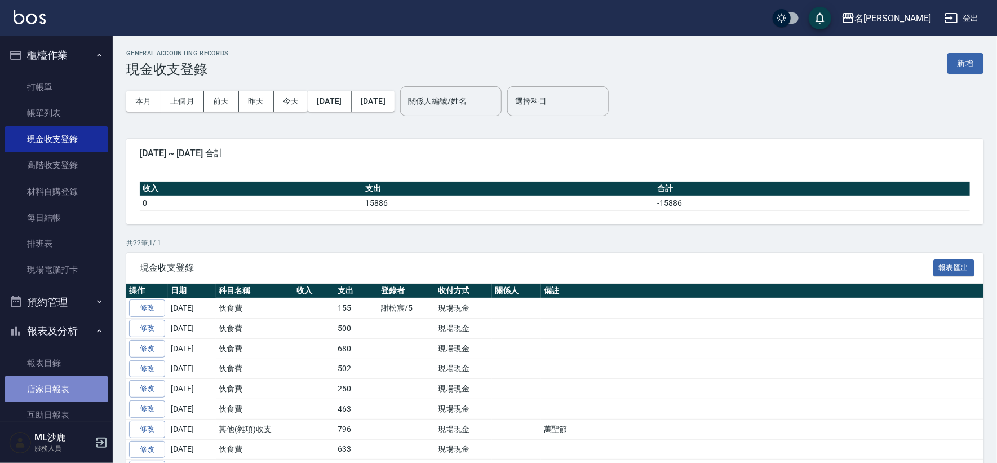
click at [72, 384] on link "店家日報表" at bounding box center [57, 389] width 104 height 26
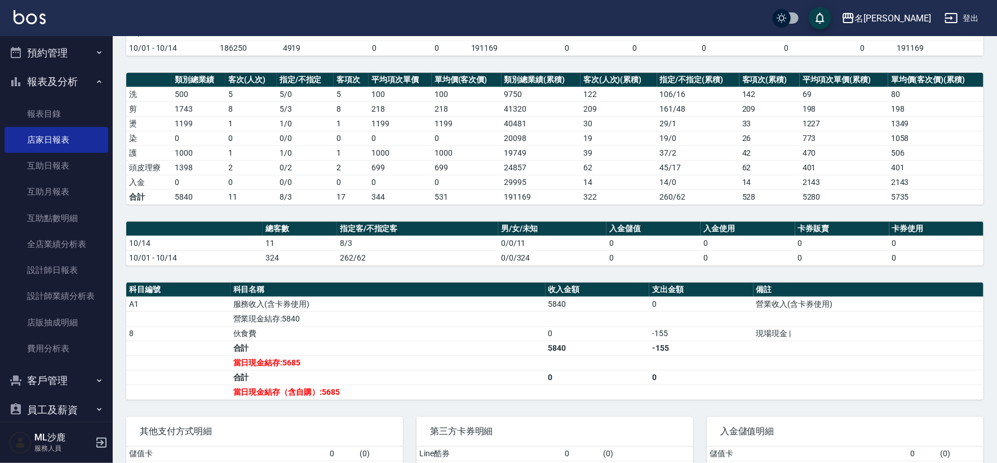
scroll to position [250, 0]
click at [28, 269] on link "設計師日報表" at bounding box center [57, 269] width 104 height 26
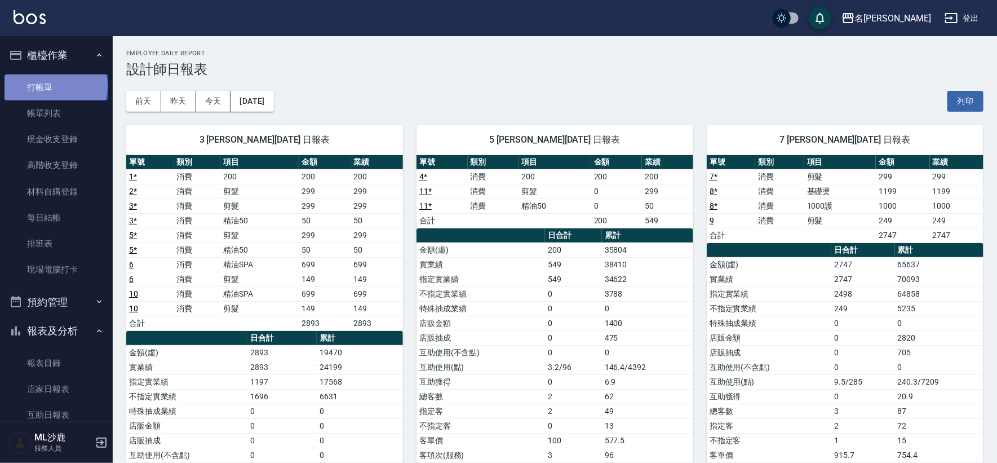
click at [55, 86] on link "打帳單" at bounding box center [57, 87] width 104 height 26
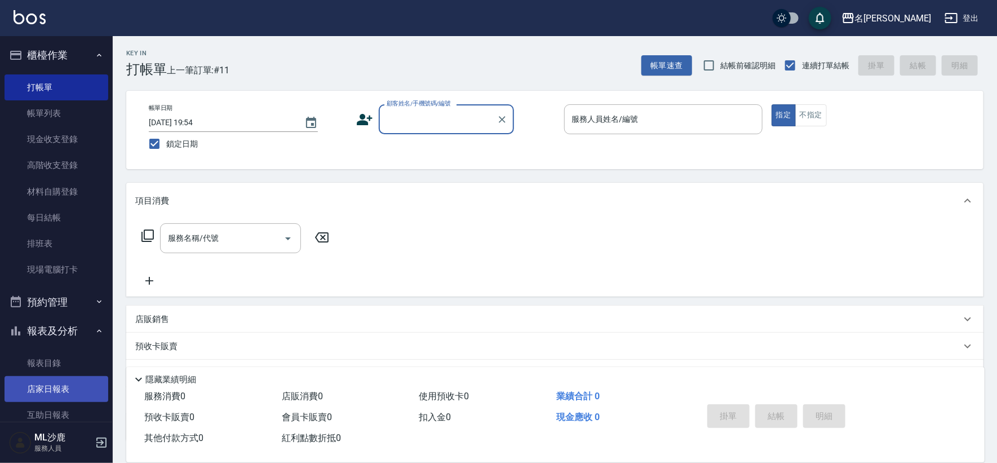
click at [32, 379] on link "店家日報表" at bounding box center [57, 389] width 104 height 26
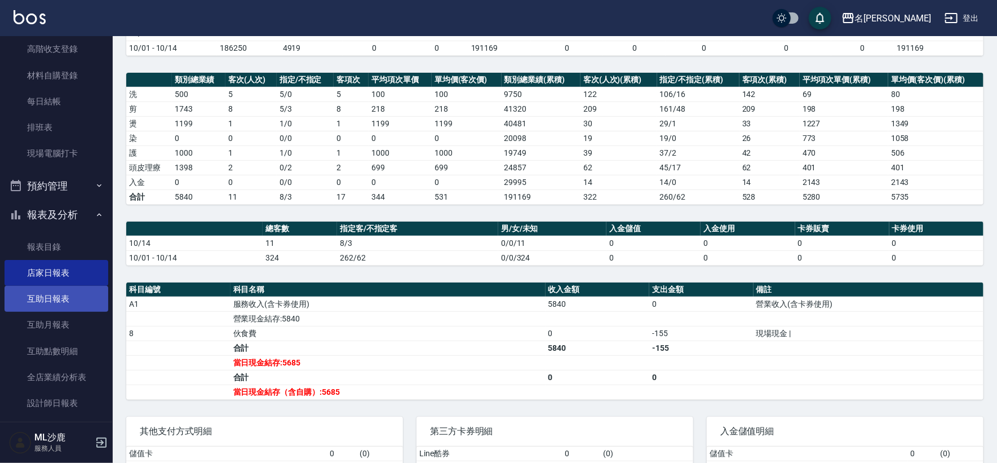
scroll to position [125, 0]
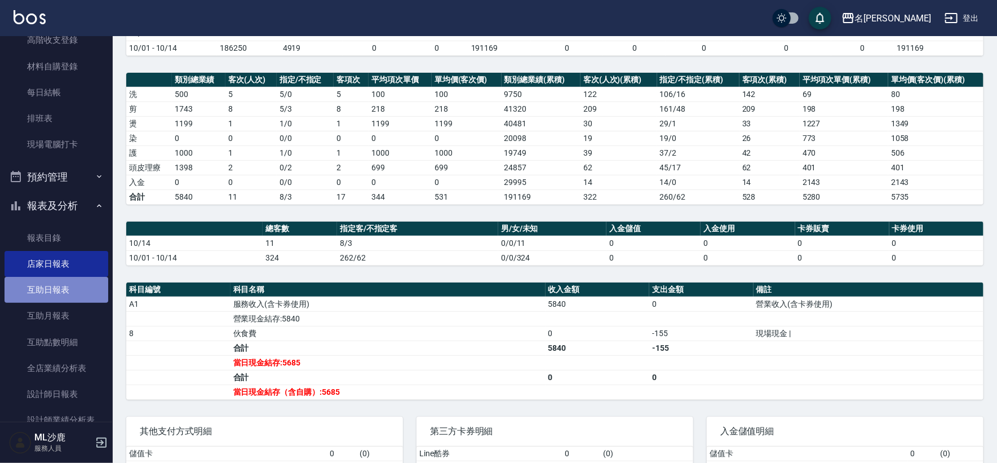
click at [56, 295] on link "互助日報表" at bounding box center [57, 290] width 104 height 26
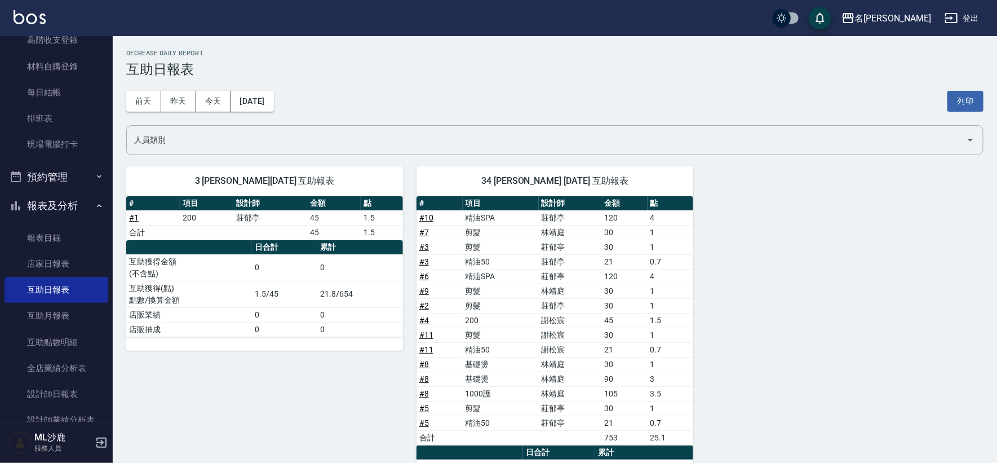
scroll to position [63, 0]
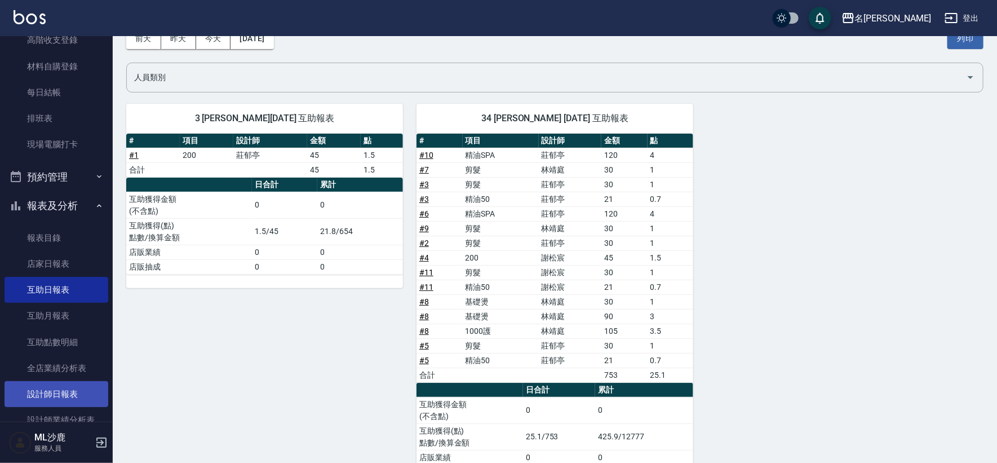
click at [70, 387] on link "設計師日報表" at bounding box center [57, 394] width 104 height 26
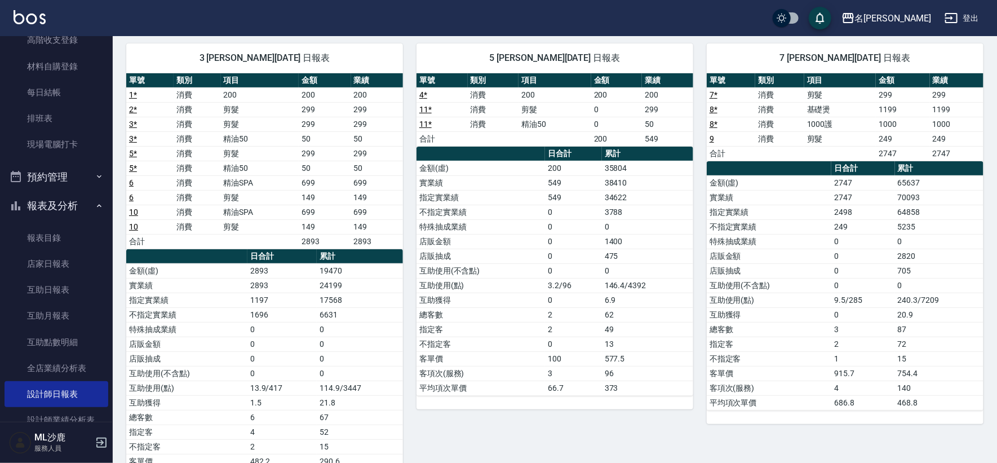
scroll to position [85, 0]
